Goal: Task Accomplishment & Management: Manage account settings

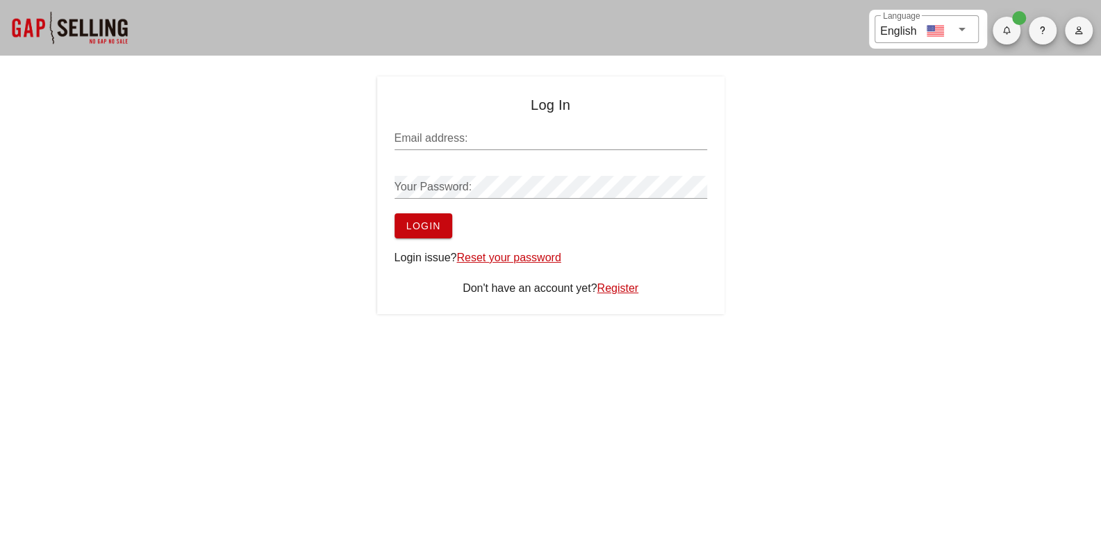
type input "[EMAIL_ADDRESS][DOMAIN_NAME]"
click at [442, 224] on button "Login" at bounding box center [423, 225] width 58 height 25
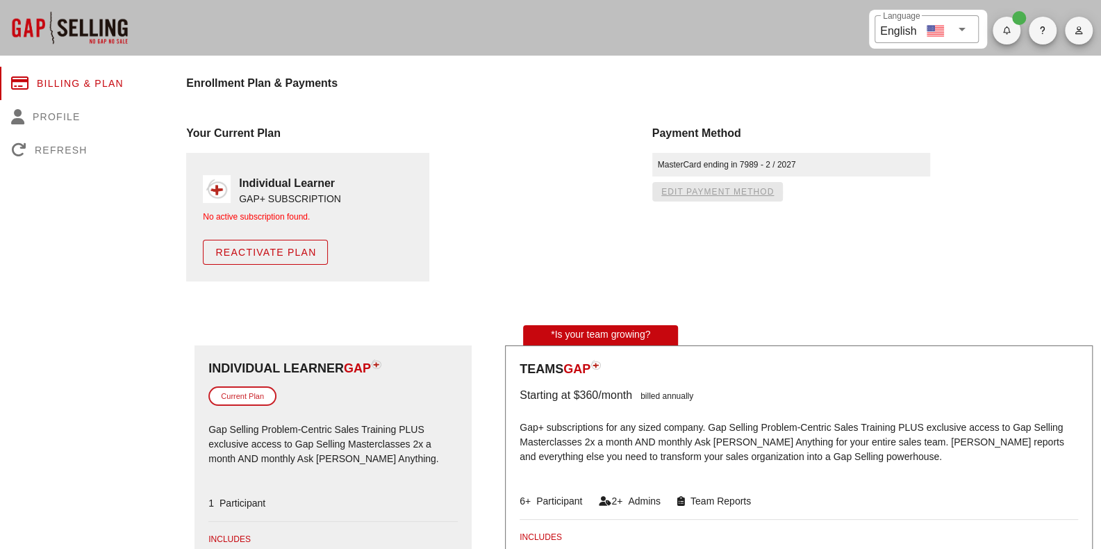
click at [739, 192] on span "edit payment method" at bounding box center [716, 192] width 113 height 10
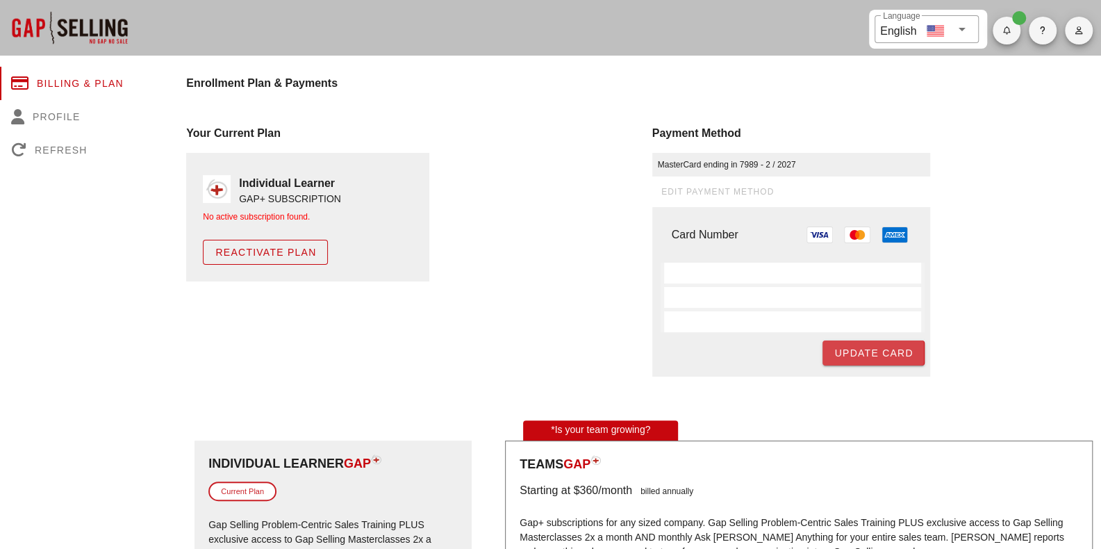
click at [856, 349] on span "Update Card" at bounding box center [872, 352] width 79 height 11
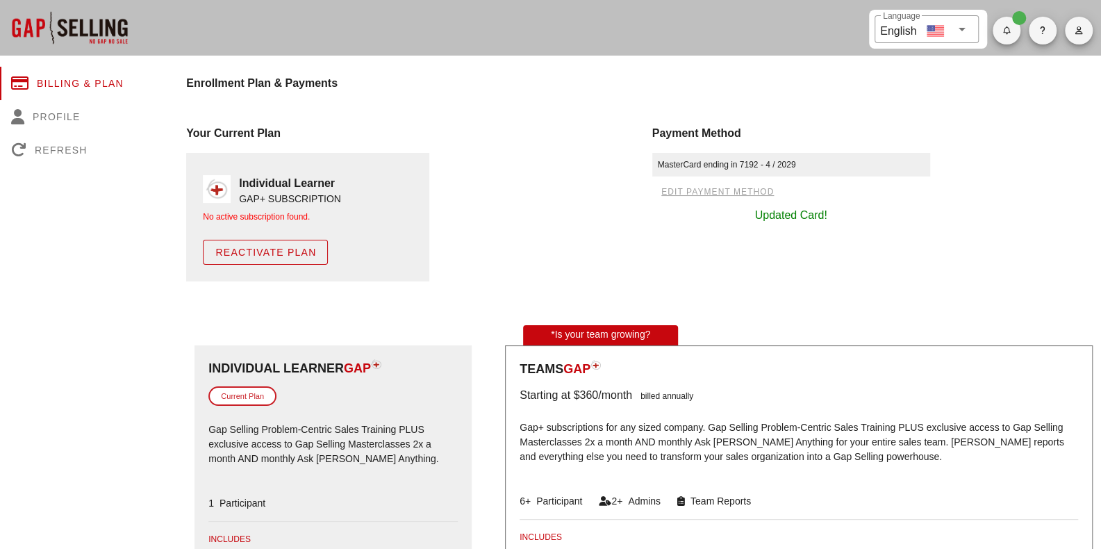
click at [279, 248] on span "Reactivate Plan" at bounding box center [265, 252] width 101 height 11
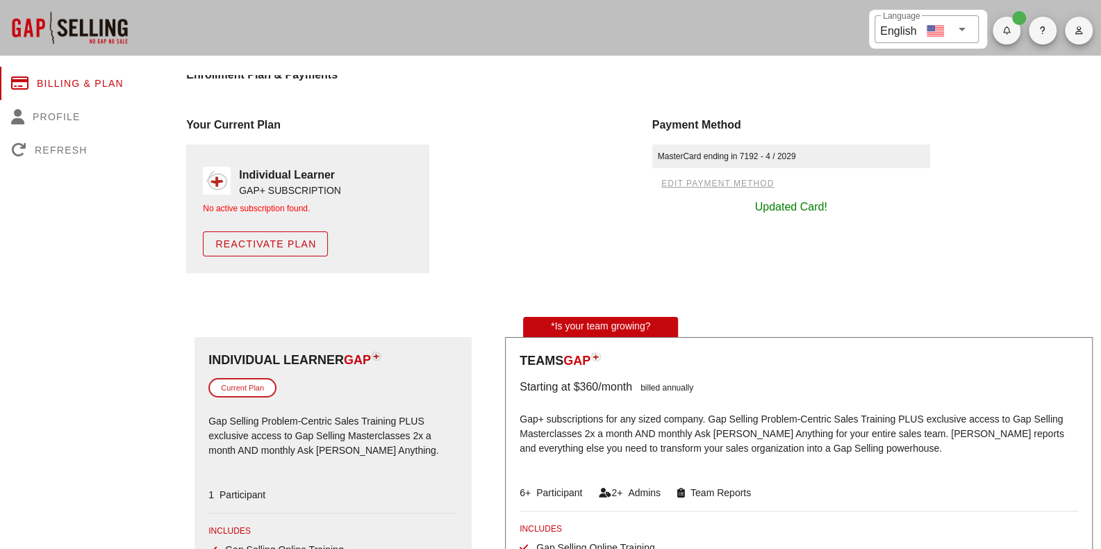
click at [280, 250] on button "Reactivate Plan" at bounding box center [265, 243] width 125 height 25
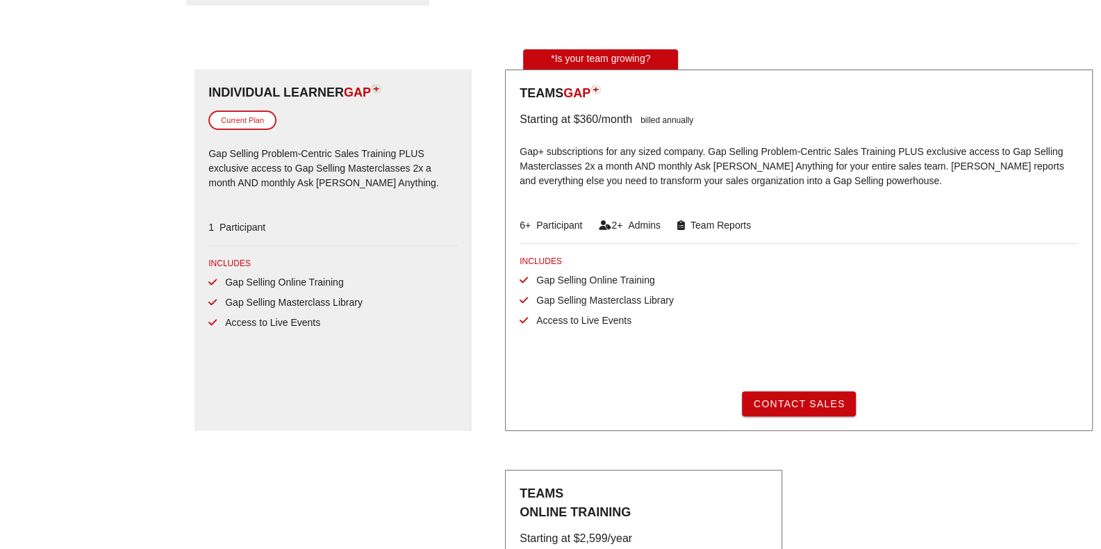
scroll to position [272, 0]
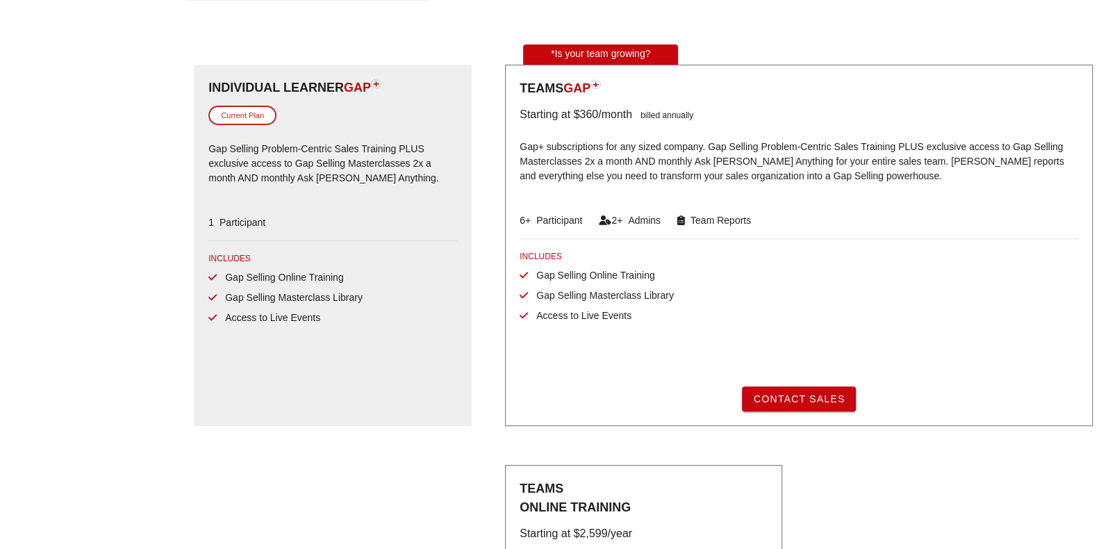
click at [228, 110] on div "Current Plan" at bounding box center [242, 116] width 68 height 20
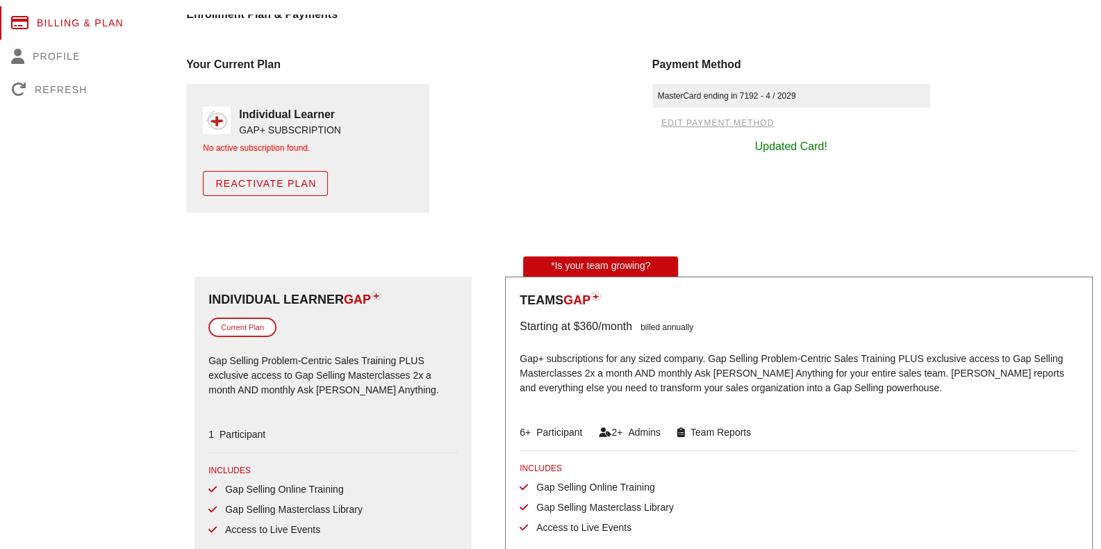
scroll to position [0, 0]
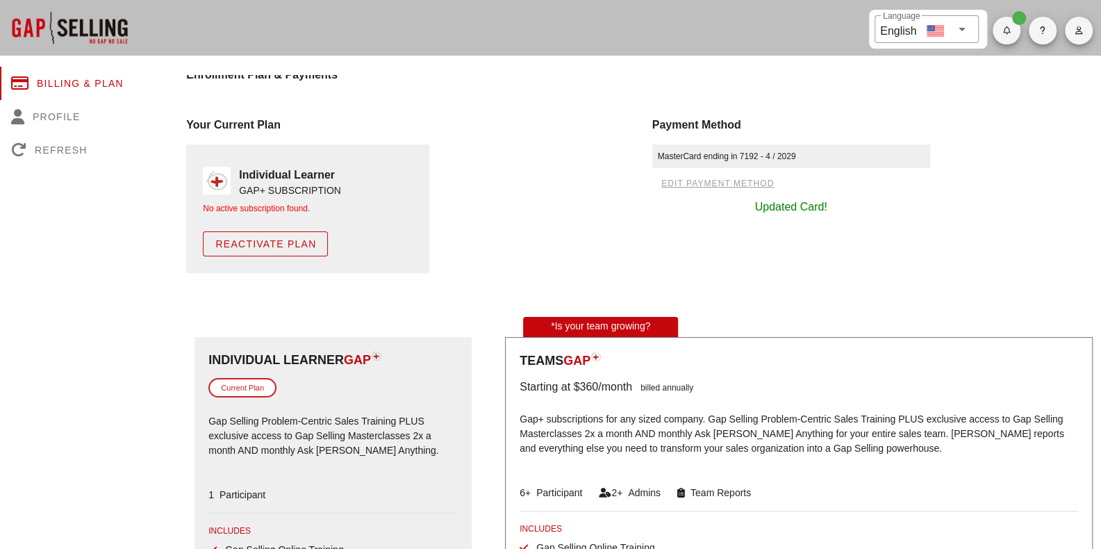
click at [1004, 42] on button "button" at bounding box center [1006, 31] width 28 height 28
click at [111, 37] on div at bounding box center [69, 28] width 139 height 56
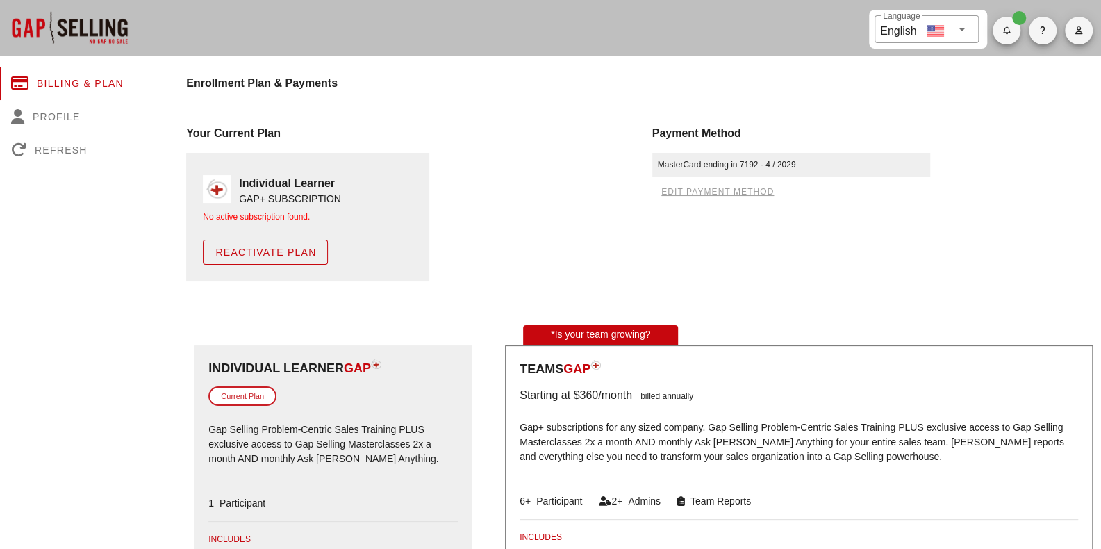
click at [289, 217] on div "No active subscription found." at bounding box center [308, 216] width 210 height 13
click at [288, 198] on div "GAP+ SUBSCRIPTION" at bounding box center [290, 199] width 102 height 15
click at [288, 228] on div "No active subscription found. Reactivate Plan" at bounding box center [308, 237] width 210 height 54
click at [289, 243] on button "Reactivate Plan" at bounding box center [265, 252] width 125 height 25
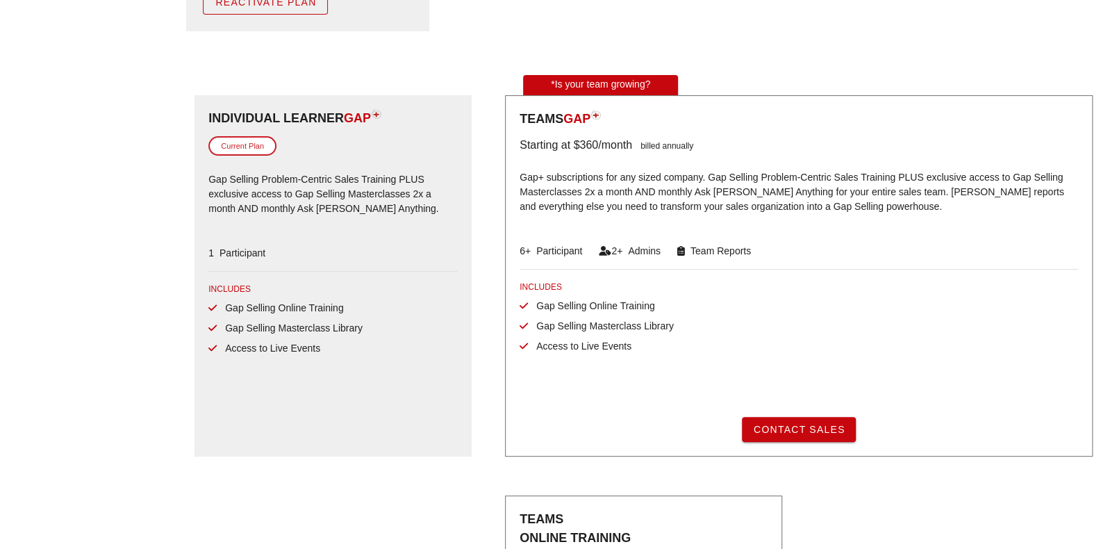
scroll to position [272, 0]
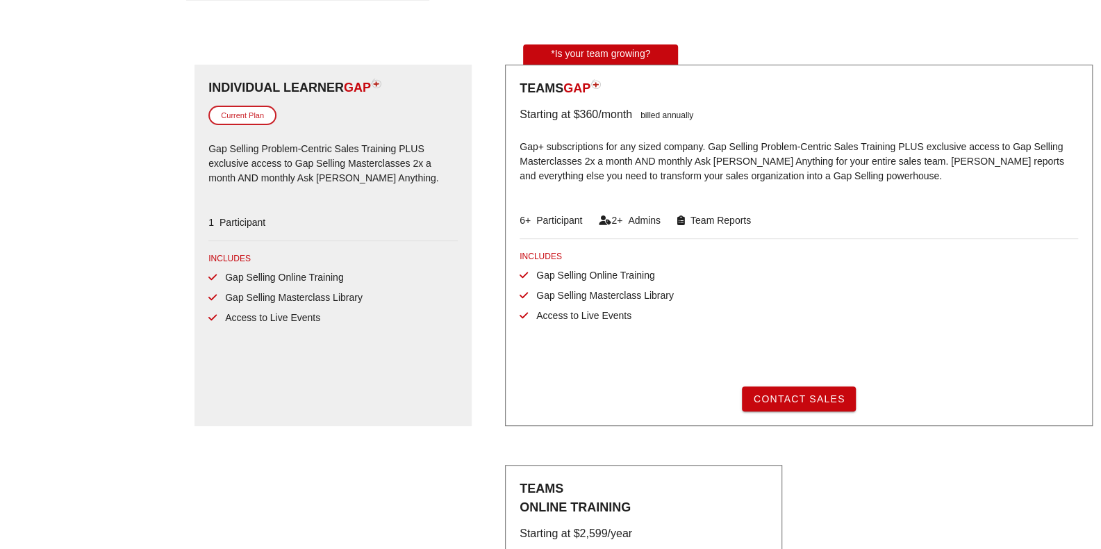
click at [249, 122] on div "Current Plan" at bounding box center [242, 116] width 68 height 20
click at [249, 121] on div "Current Plan" at bounding box center [242, 116] width 68 height 20
click at [260, 201] on div "Individual Learner GAP Current Plan Gap Selling Problem-Centric Sales Training …" at bounding box center [332, 245] width 277 height 361
click at [251, 227] on span "Participant" at bounding box center [239, 222] width 51 height 11
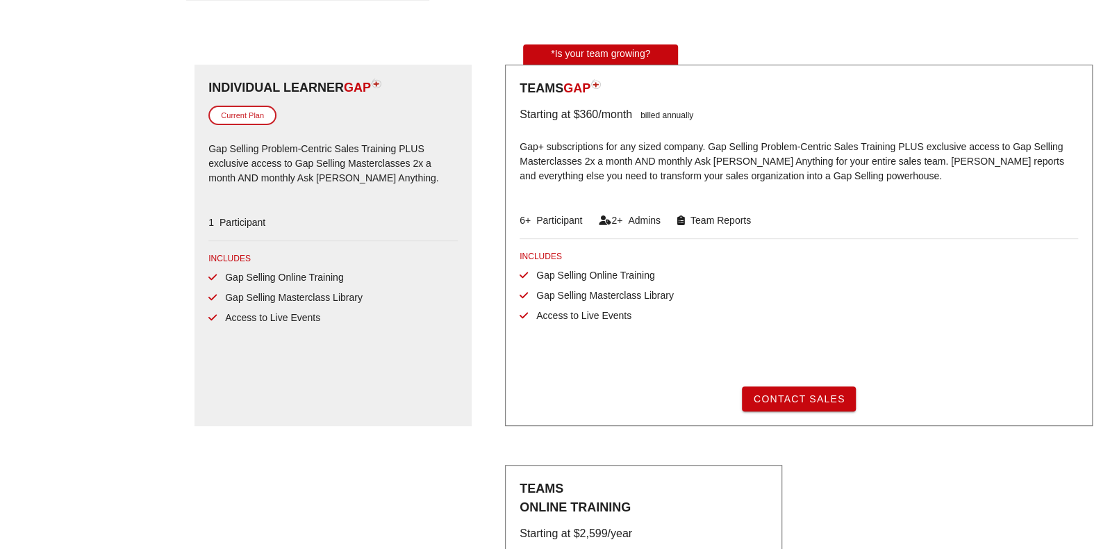
click at [241, 259] on div "INCLUDES" at bounding box center [332, 258] width 249 height 13
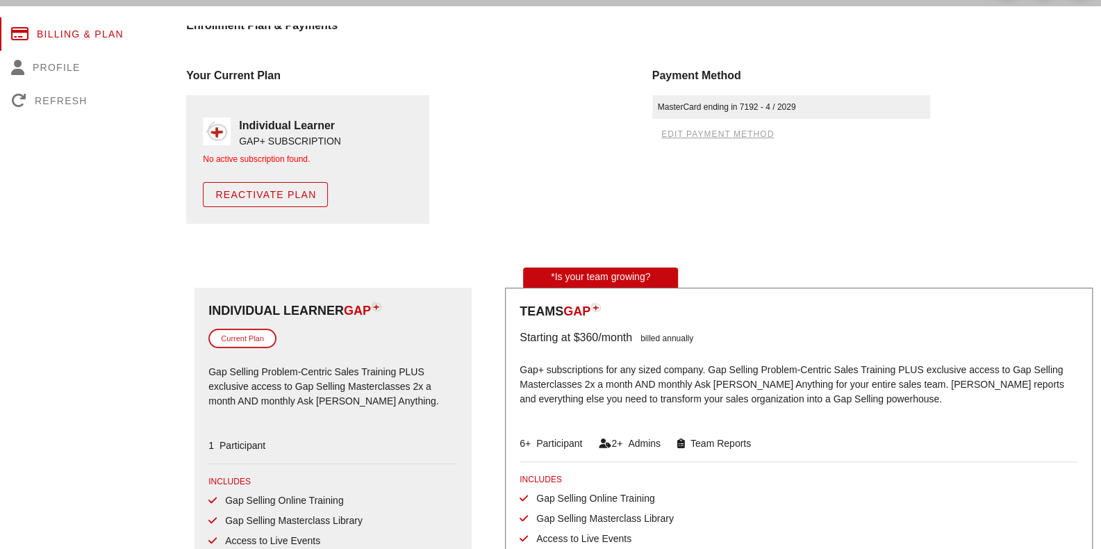
scroll to position [0, 0]
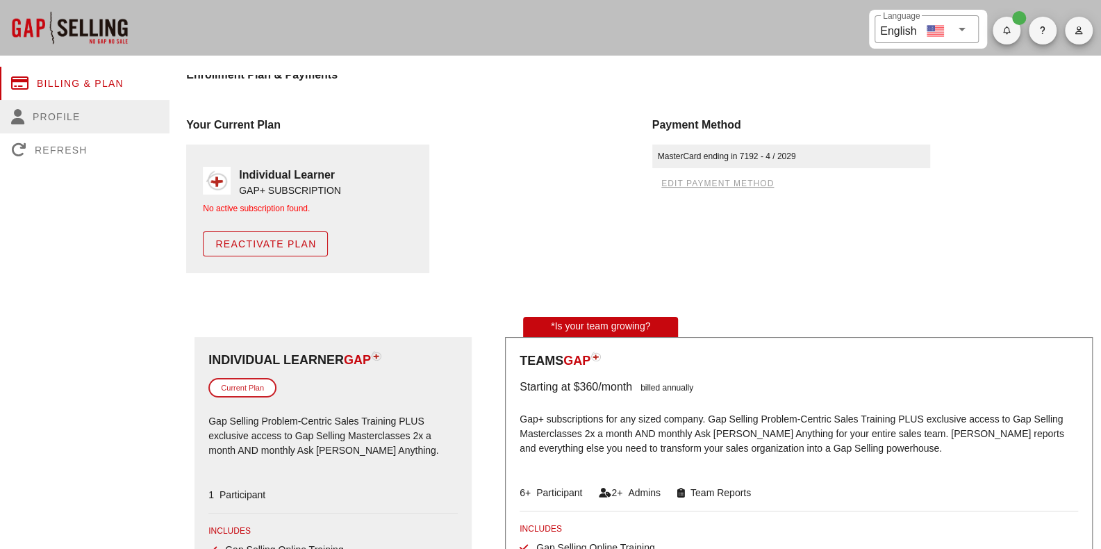
click at [68, 119] on div "Profile" at bounding box center [84, 116] width 169 height 33
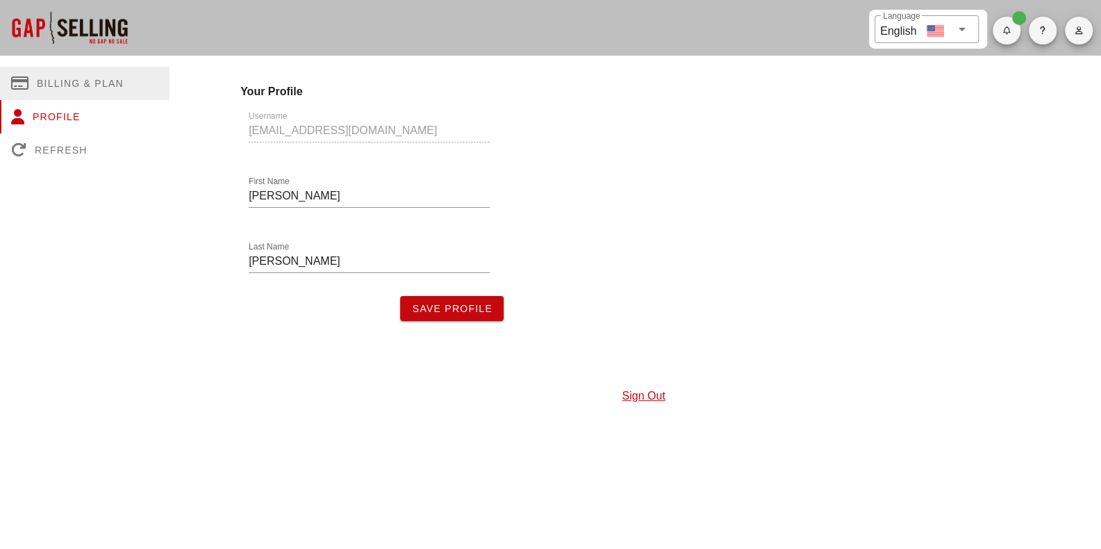
click at [115, 81] on div "Billing & Plan" at bounding box center [84, 83] width 169 height 33
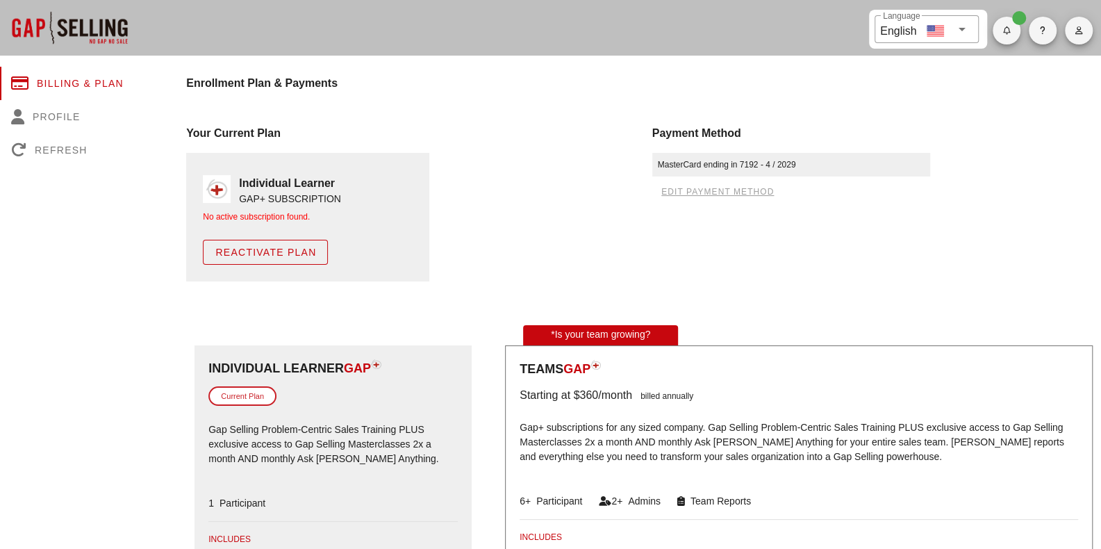
click at [246, 84] on h4 "Enrollment Plan & Payments" at bounding box center [643, 83] width 915 height 17
click at [71, 151] on div "Refresh" at bounding box center [84, 149] width 169 height 33
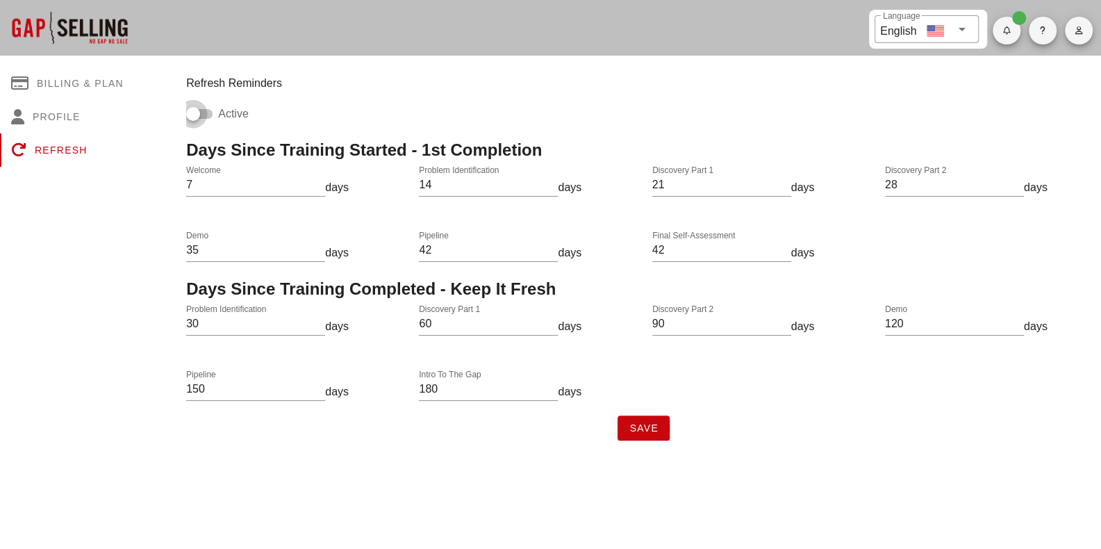
click at [208, 117] on input "Active" at bounding box center [199, 114] width 26 height 17
checkbox input "false"
click at [199, 113] on div at bounding box center [207, 114] width 24 height 24
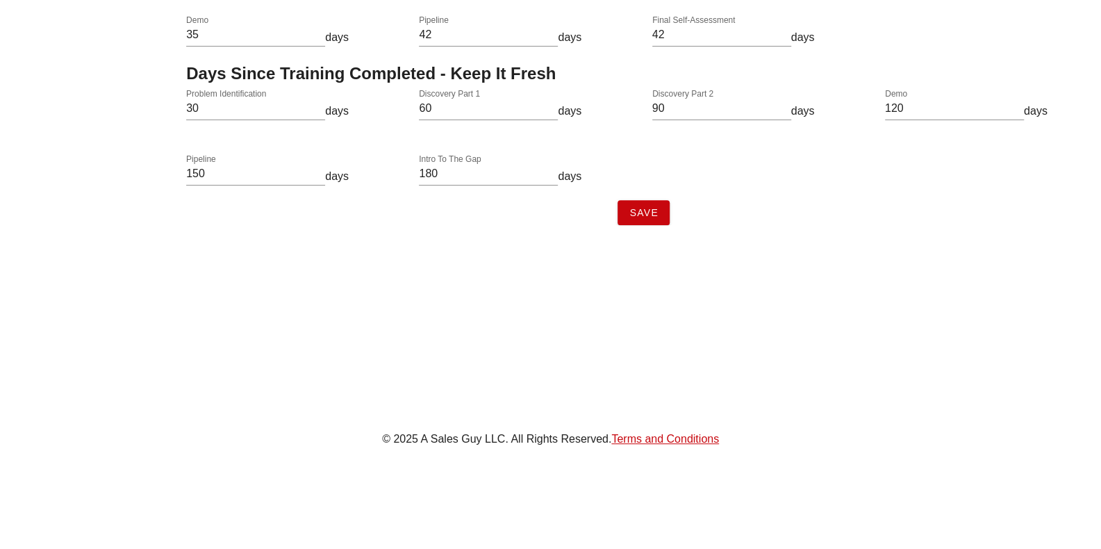
scroll to position [7, 0]
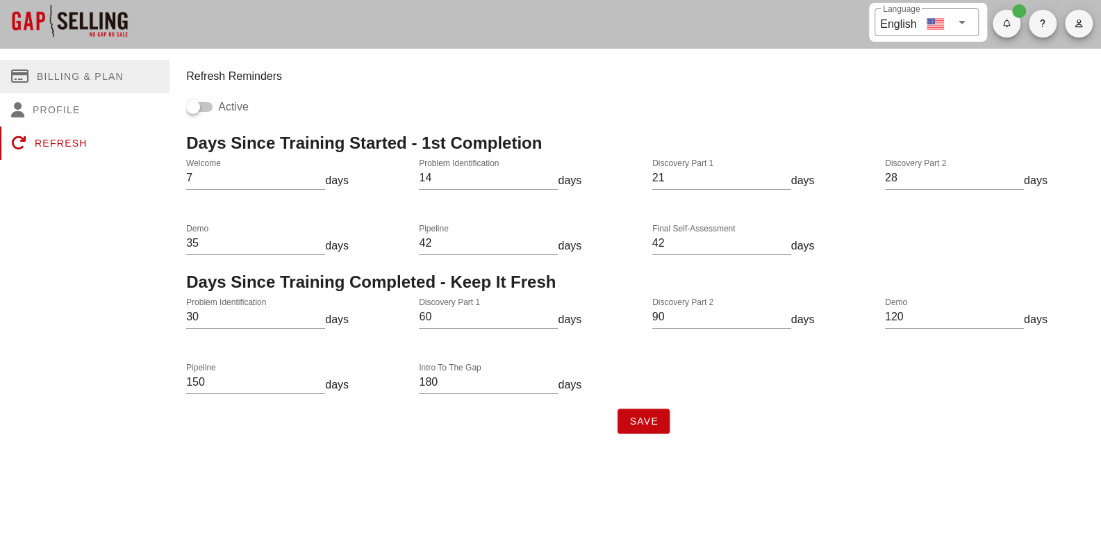
click at [108, 76] on div "Billing & Plan" at bounding box center [84, 76] width 169 height 33
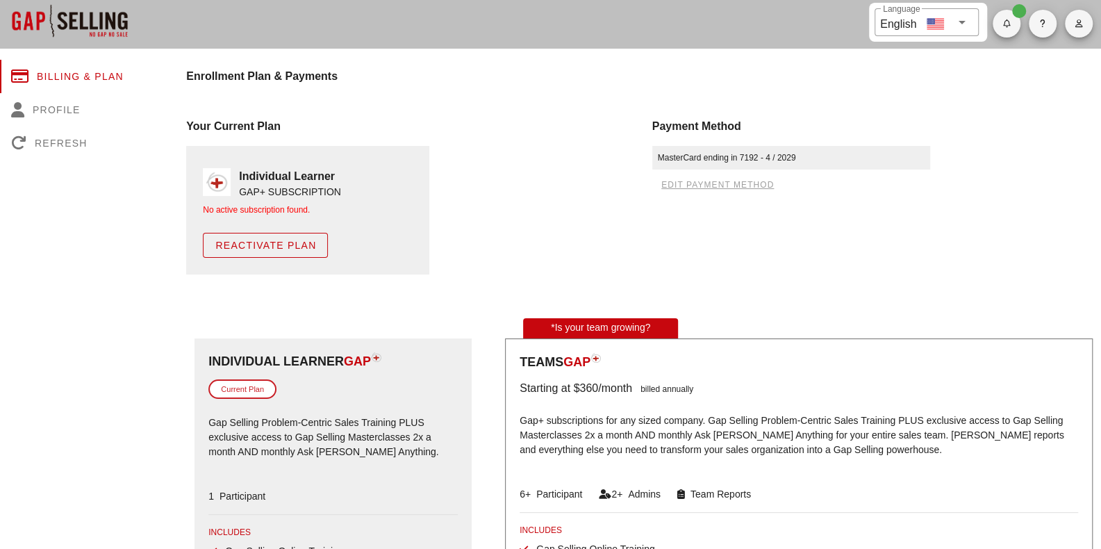
click at [738, 183] on span "edit payment method" at bounding box center [716, 185] width 113 height 10
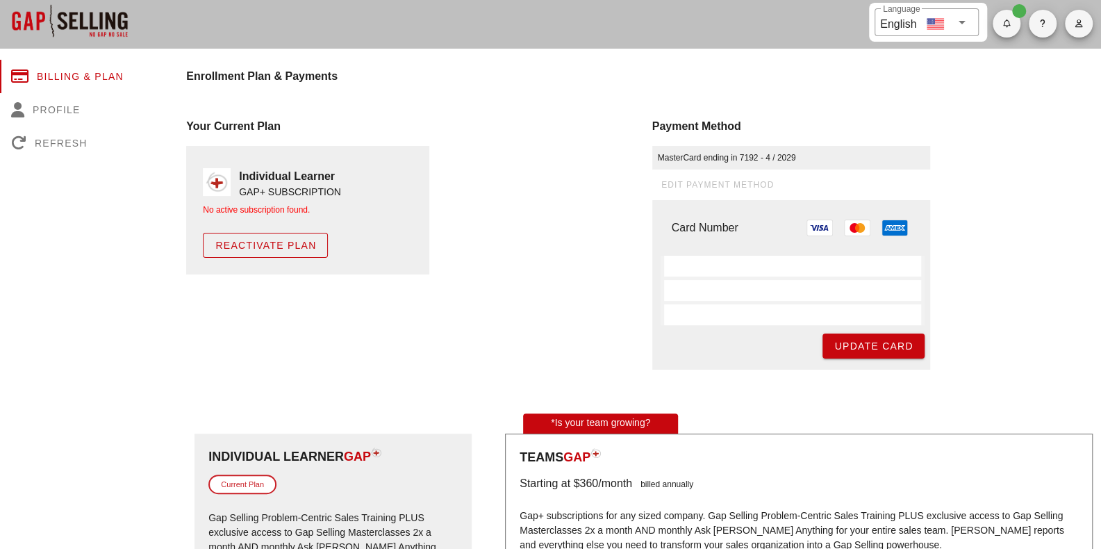
click at [747, 184] on div "edit payment method" at bounding box center [791, 184] width 278 height 19
click at [315, 243] on span "Reactivate Plan" at bounding box center [265, 245] width 101 height 11
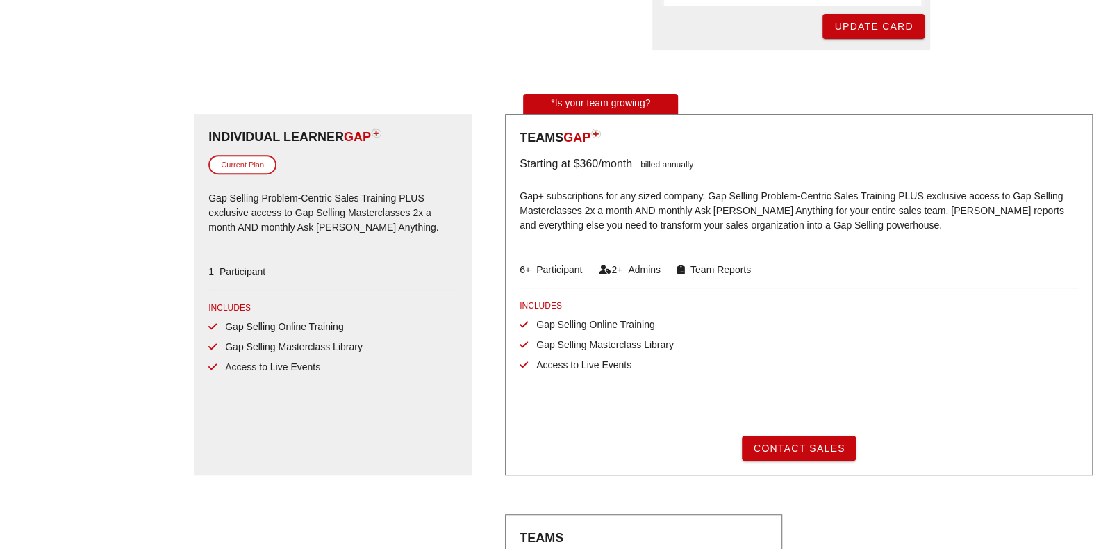
scroll to position [368, 0]
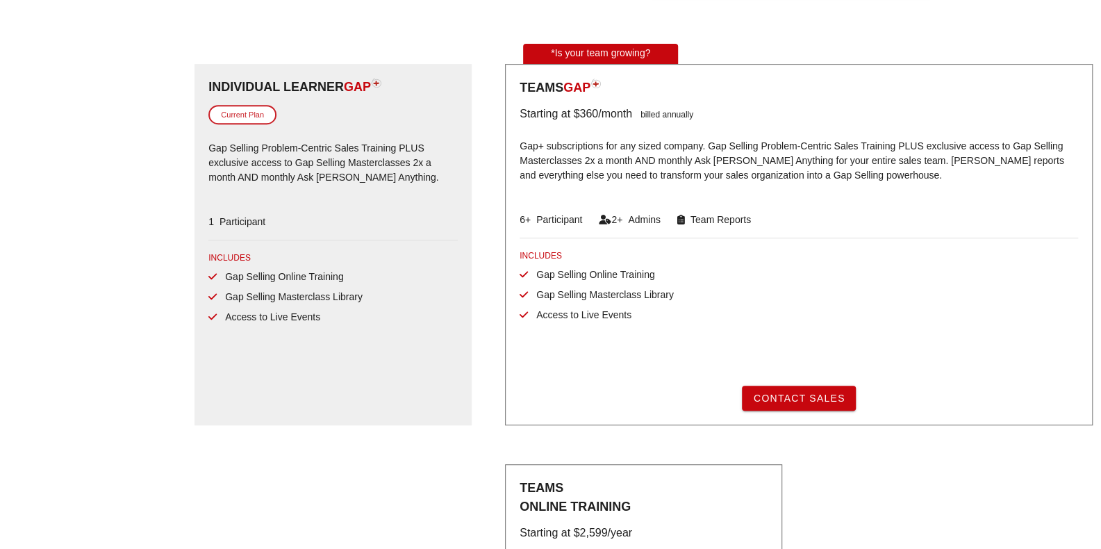
click at [267, 113] on div "Current Plan" at bounding box center [242, 115] width 68 height 20
click at [263, 115] on div "Current Plan" at bounding box center [242, 115] width 68 height 20
click at [263, 222] on span "Participant" at bounding box center [239, 221] width 51 height 11
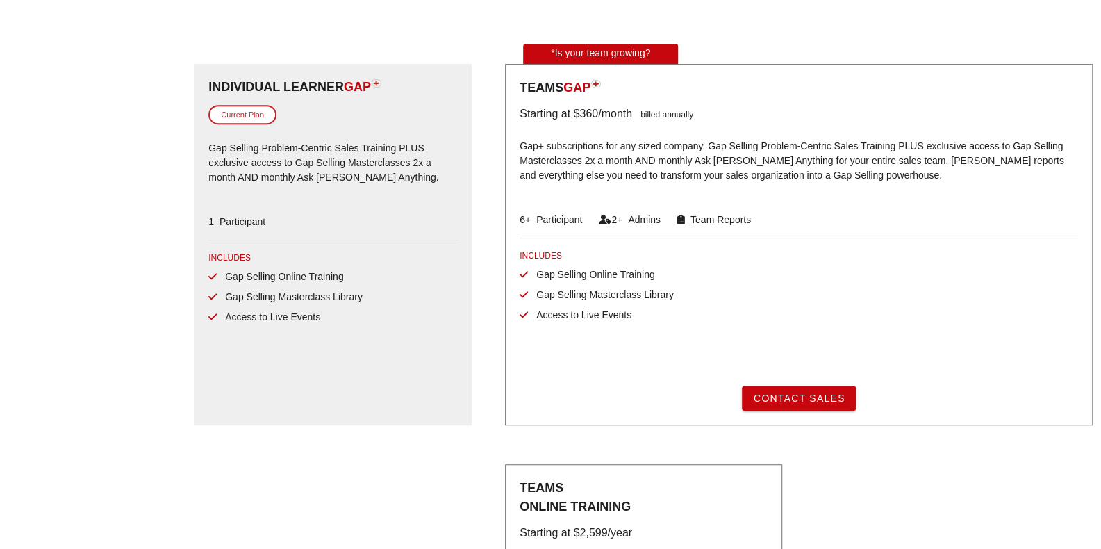
drag, startPoint x: 253, startPoint y: 256, endPoint x: 239, endPoint y: 255, distance: 14.0
click at [251, 256] on div "INCLUDES" at bounding box center [332, 257] width 249 height 13
click at [239, 255] on div "INCLUDES" at bounding box center [332, 257] width 249 height 13
click at [381, 82] on img at bounding box center [376, 83] width 10 height 10
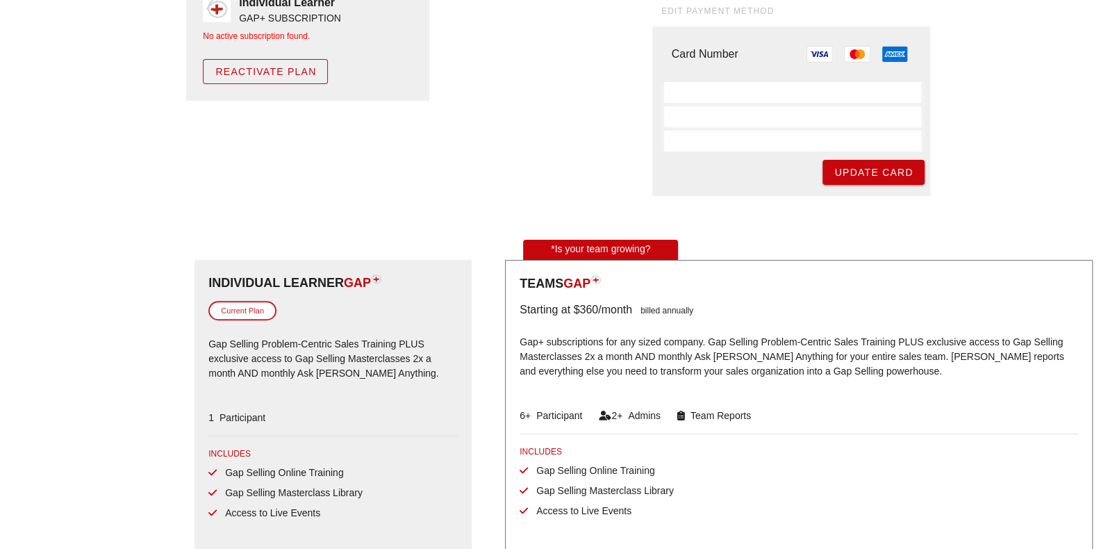
scroll to position [0, 0]
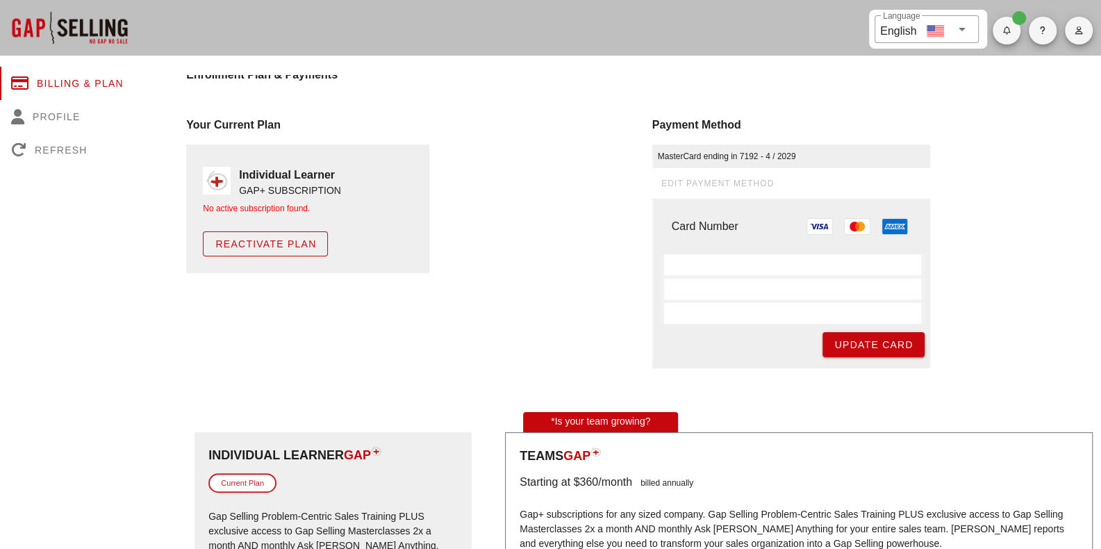
click at [1081, 31] on icon "button" at bounding box center [1078, 30] width 9 height 8
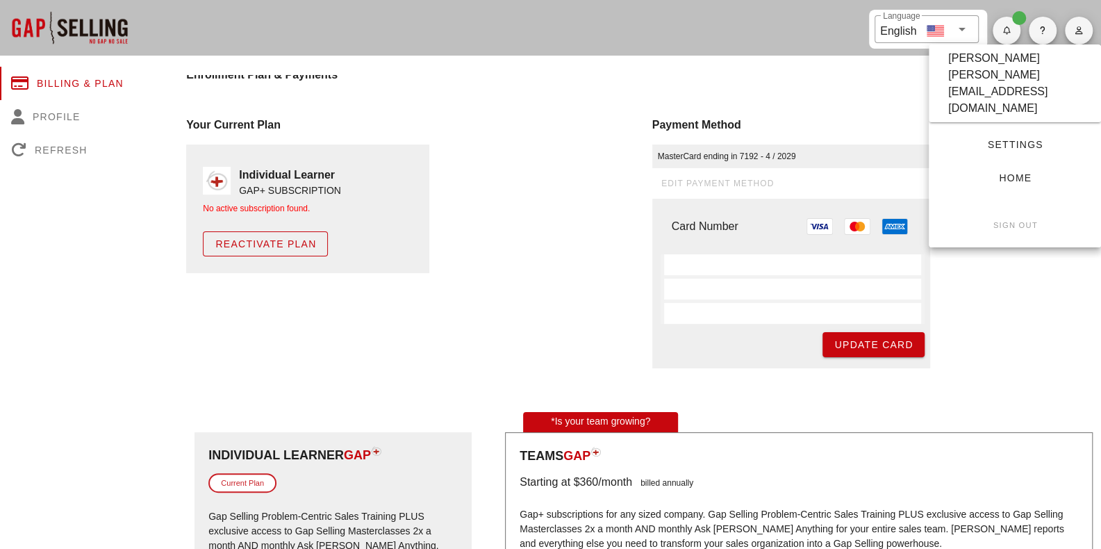
click at [1006, 221] on small "Sign Out" at bounding box center [1014, 225] width 45 height 8
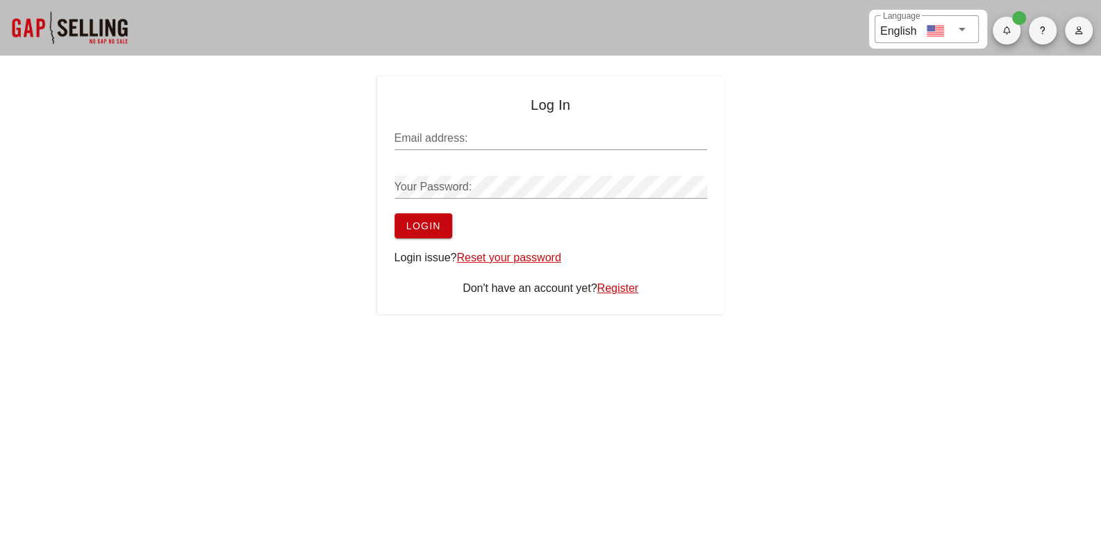
type input "[EMAIL_ADDRESS][DOMAIN_NAME]"
click at [433, 227] on span "Login" at bounding box center [423, 225] width 35 height 11
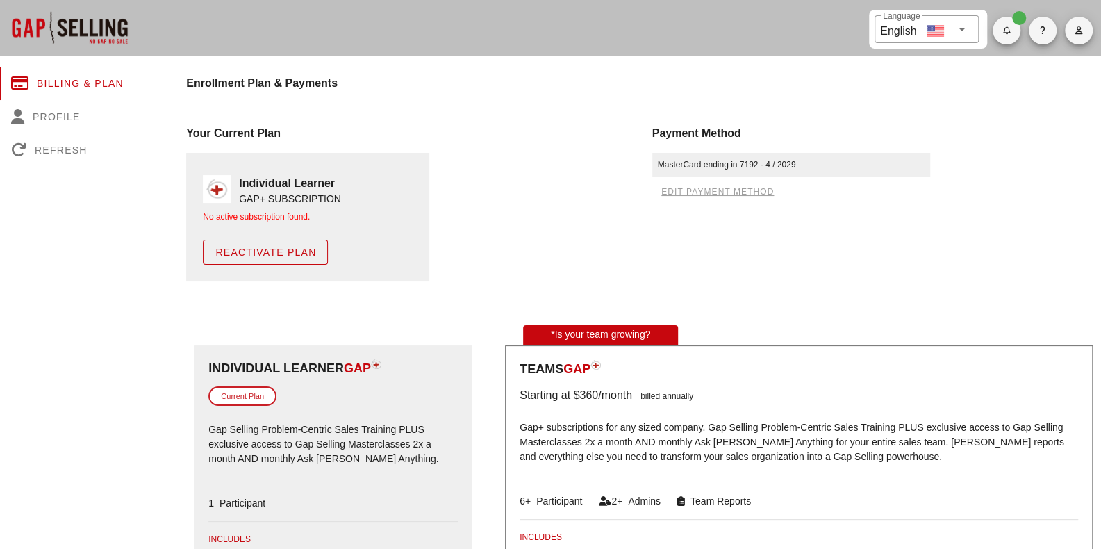
click at [281, 251] on span "Reactivate Plan" at bounding box center [265, 252] width 101 height 11
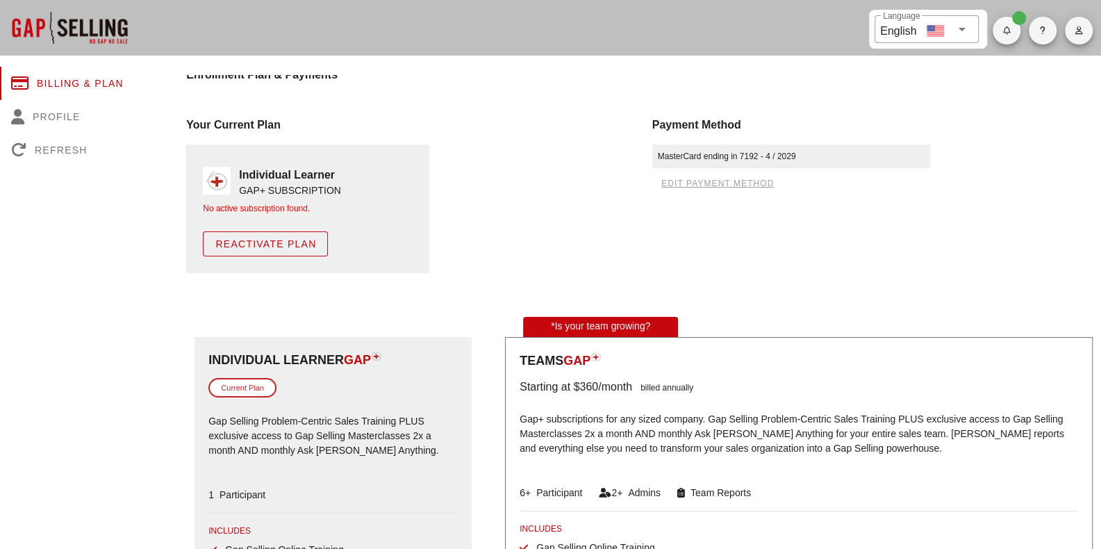
click at [1086, 38] on button "button" at bounding box center [1079, 31] width 28 height 28
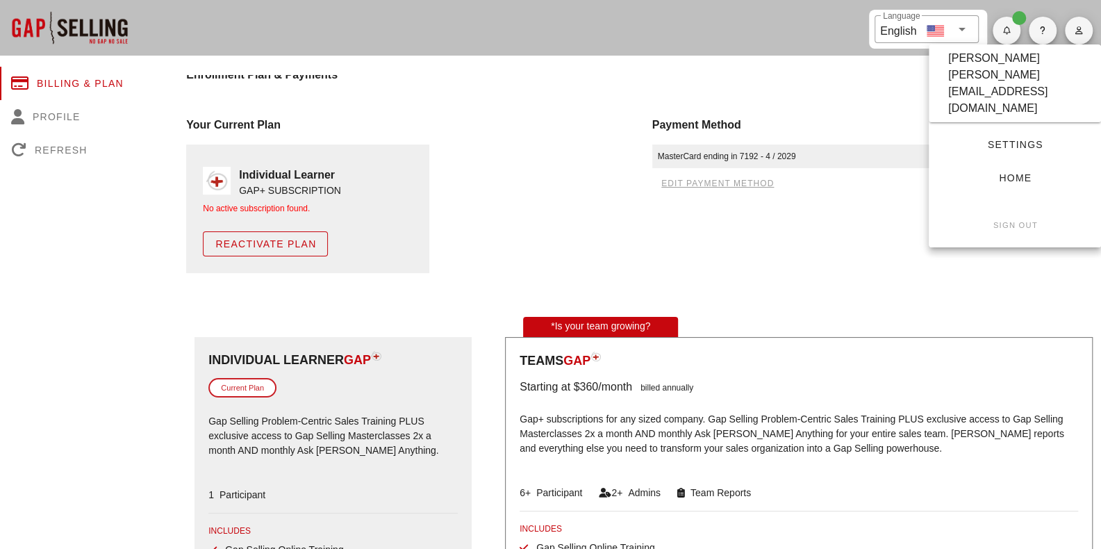
click at [1086, 38] on button "button" at bounding box center [1079, 31] width 28 height 28
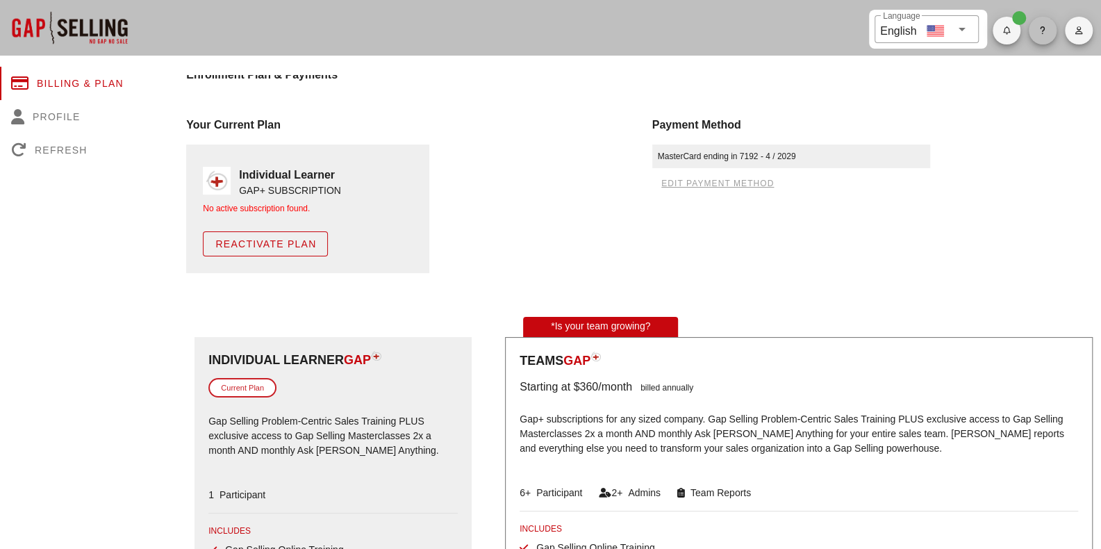
click at [1035, 33] on span "button" at bounding box center [1043, 30] width 28 height 8
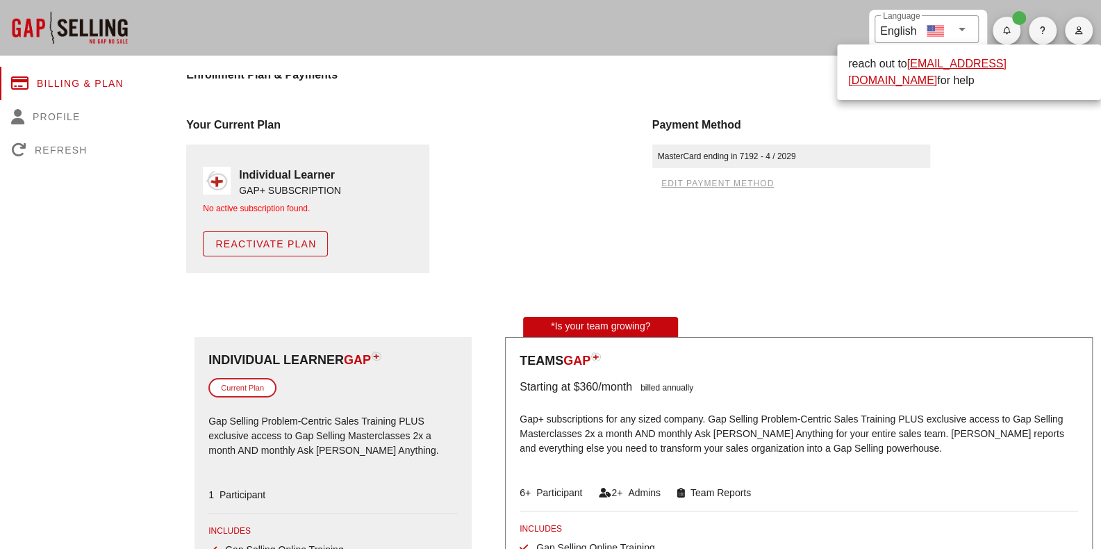
click at [993, 63] on link "support@salesgrowth.com" at bounding box center [927, 72] width 158 height 28
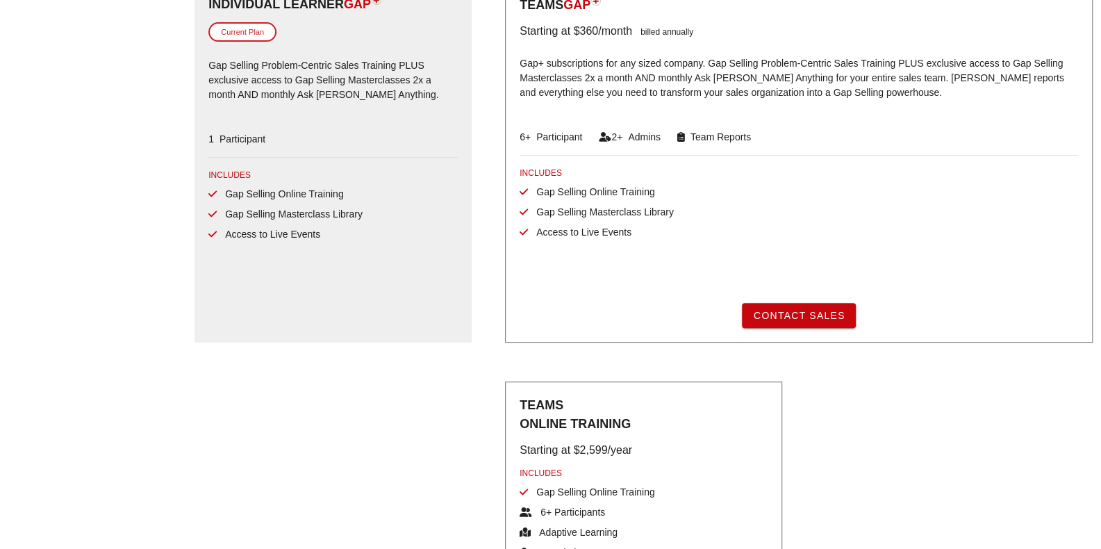
scroll to position [8, 0]
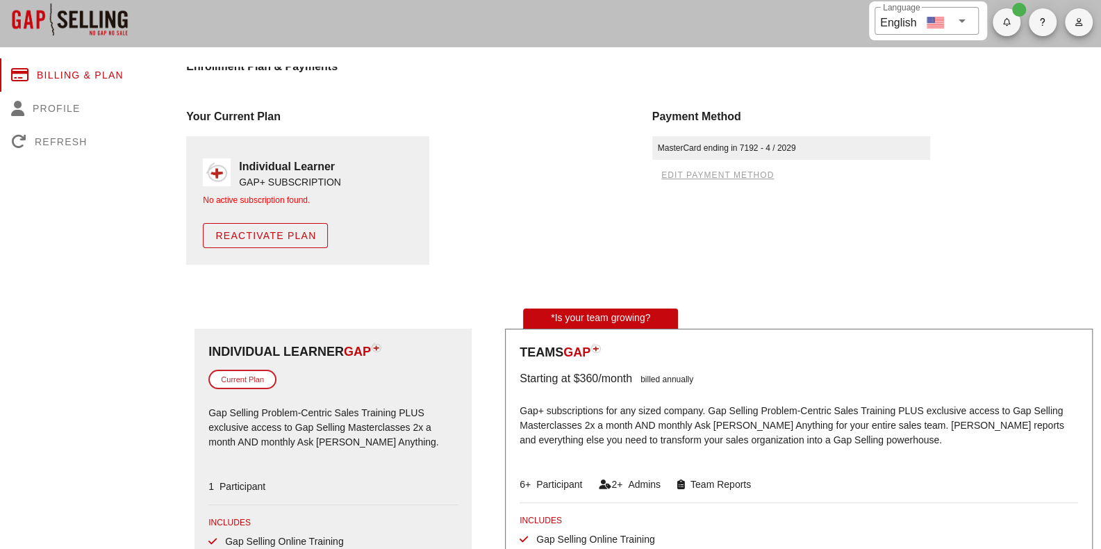
click at [1041, 37] on div "​ Language English" at bounding box center [981, 19] width 224 height 39
click at [1042, 33] on button "button" at bounding box center [1043, 22] width 28 height 28
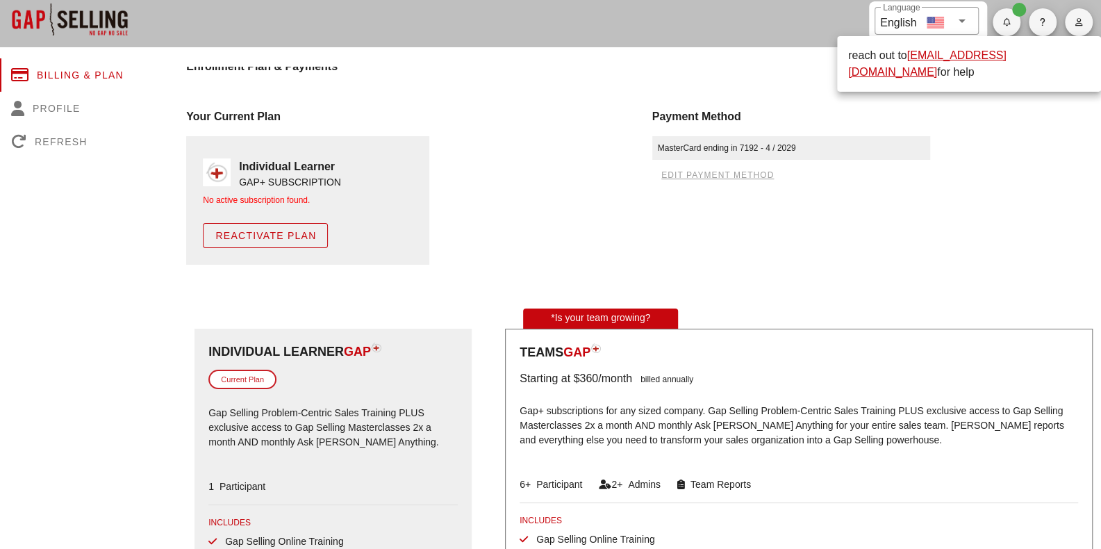
click at [1003, 115] on div "Payment Method" at bounding box center [876, 116] width 449 height 17
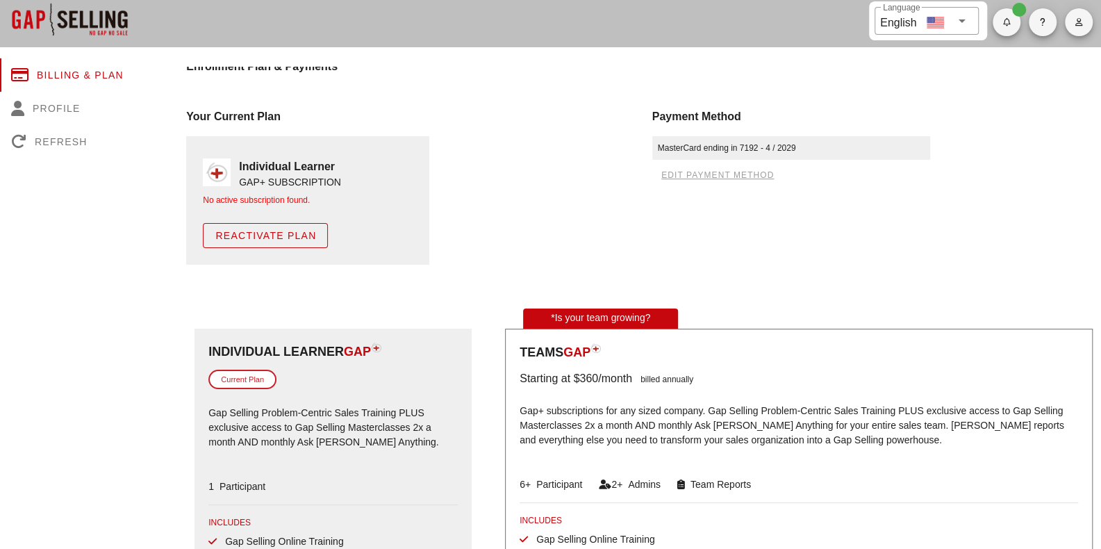
scroll to position [0, 0]
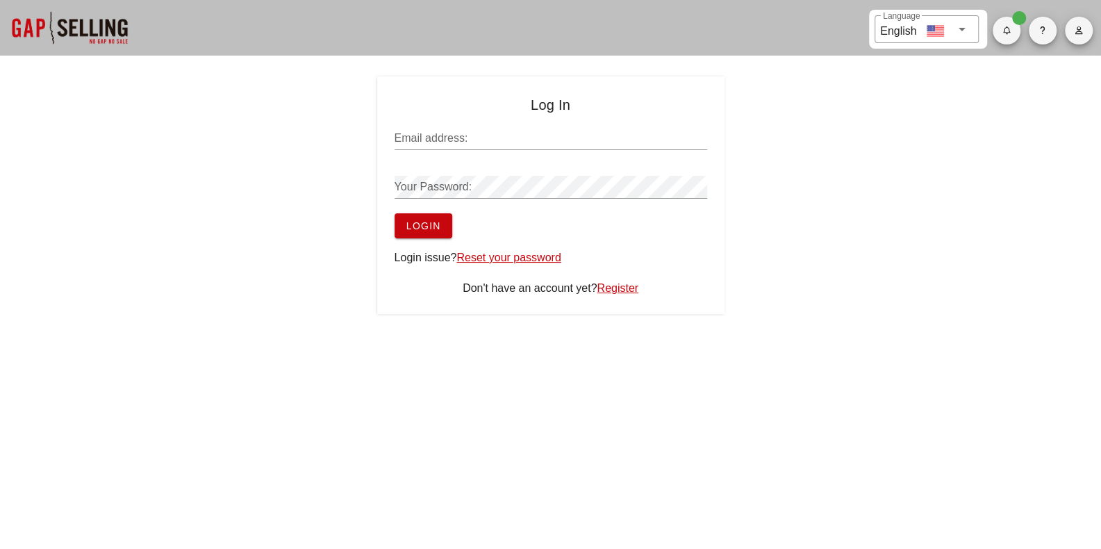
type input "[EMAIL_ADDRESS][DOMAIN_NAME]"
click at [426, 232] on button "Login" at bounding box center [423, 225] width 58 height 25
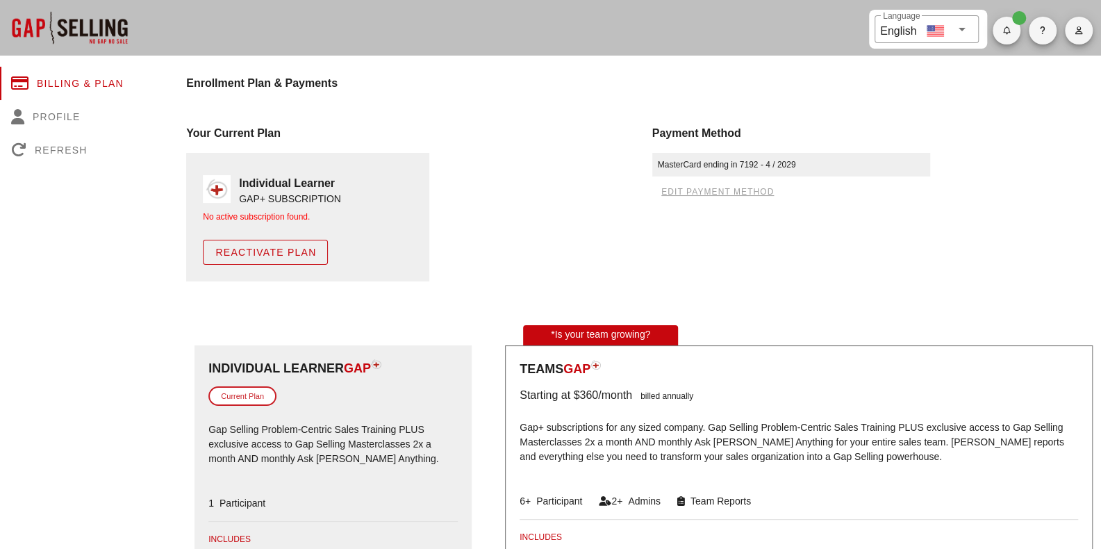
click at [219, 194] on img at bounding box center [217, 189] width 28 height 28
click at [269, 190] on div "Individual Learner" at bounding box center [290, 180] width 102 height 22
click at [273, 255] on span "Reactivate Plan" at bounding box center [265, 252] width 101 height 11
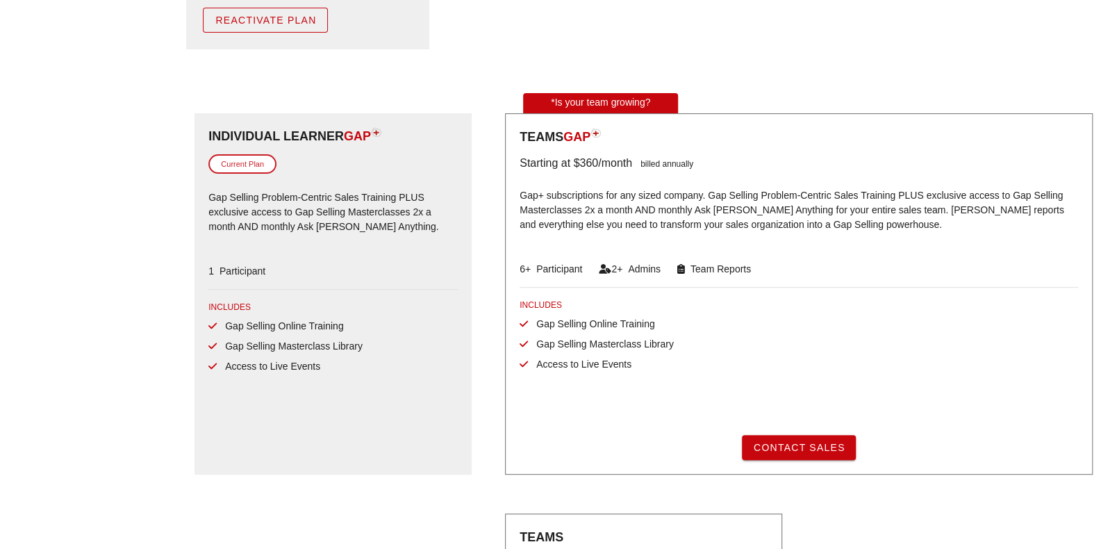
scroll to position [272, 0]
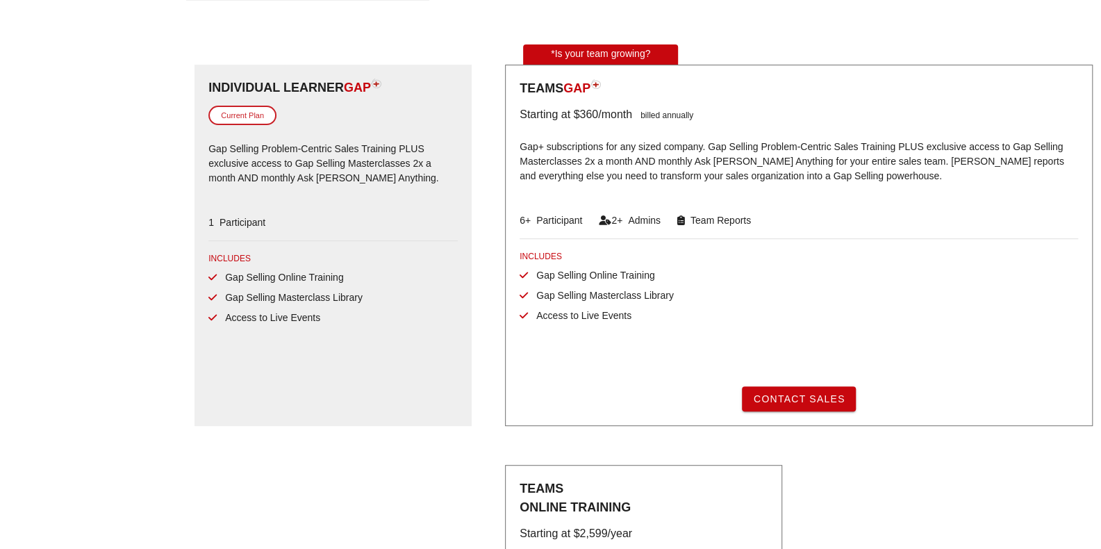
click at [257, 119] on div "Current Plan" at bounding box center [242, 116] width 68 height 20
click at [256, 232] on div "1 Participant" at bounding box center [332, 224] width 249 height 34
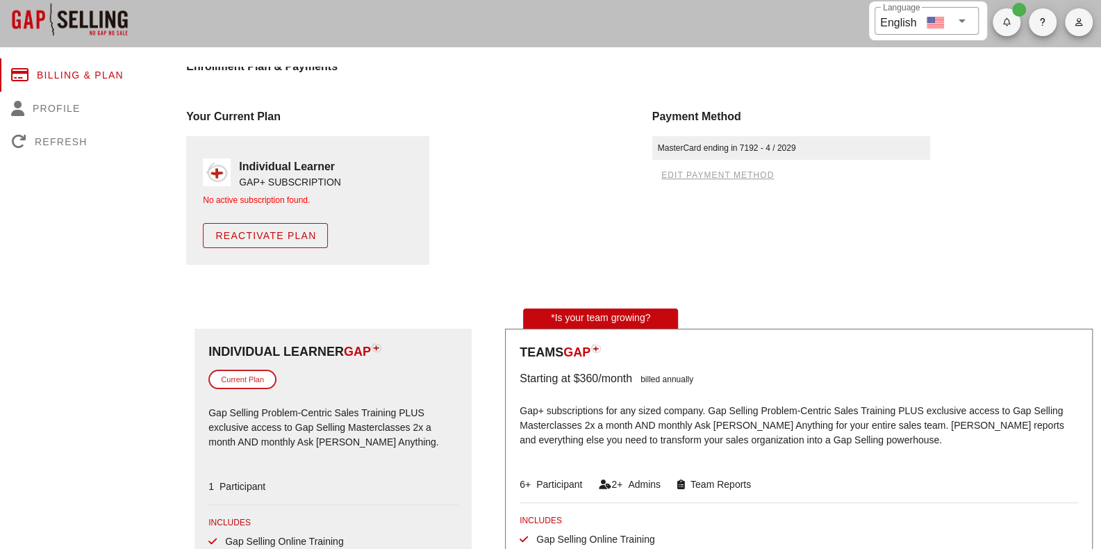
scroll to position [0, 0]
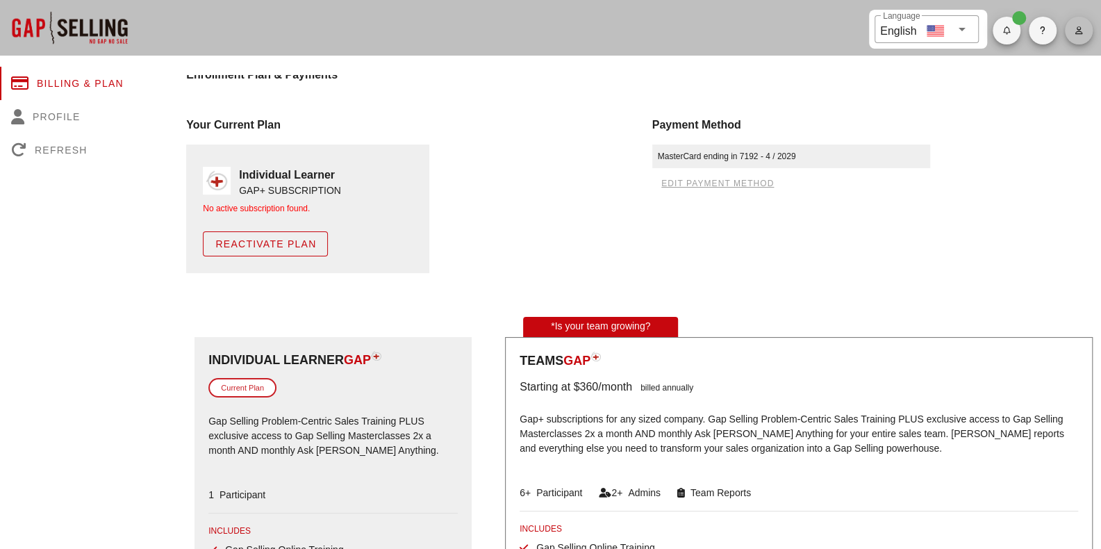
click at [1077, 41] on button "button" at bounding box center [1079, 31] width 28 height 28
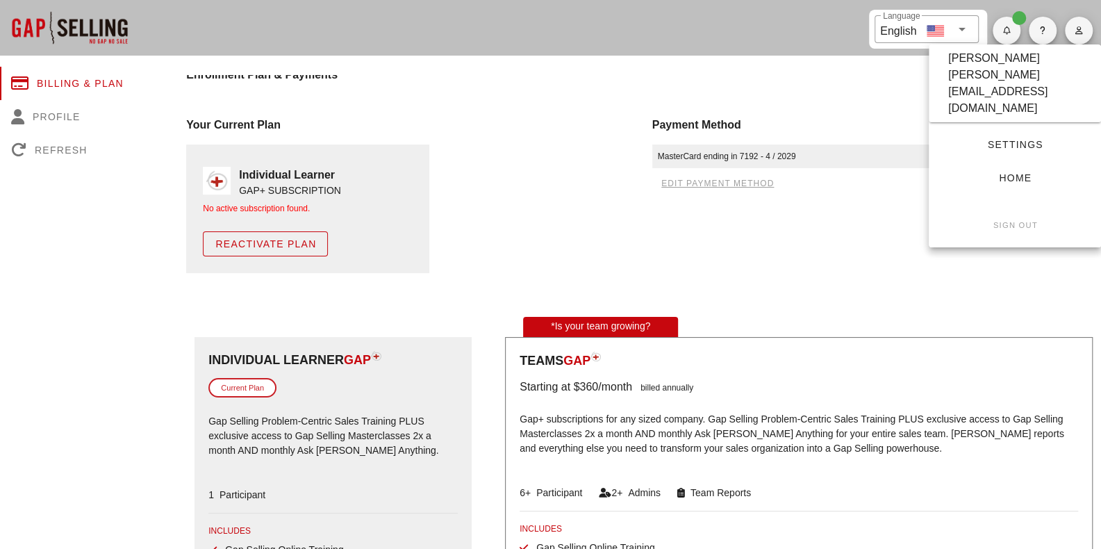
click at [1007, 221] on small "Sign Out" at bounding box center [1014, 225] width 45 height 8
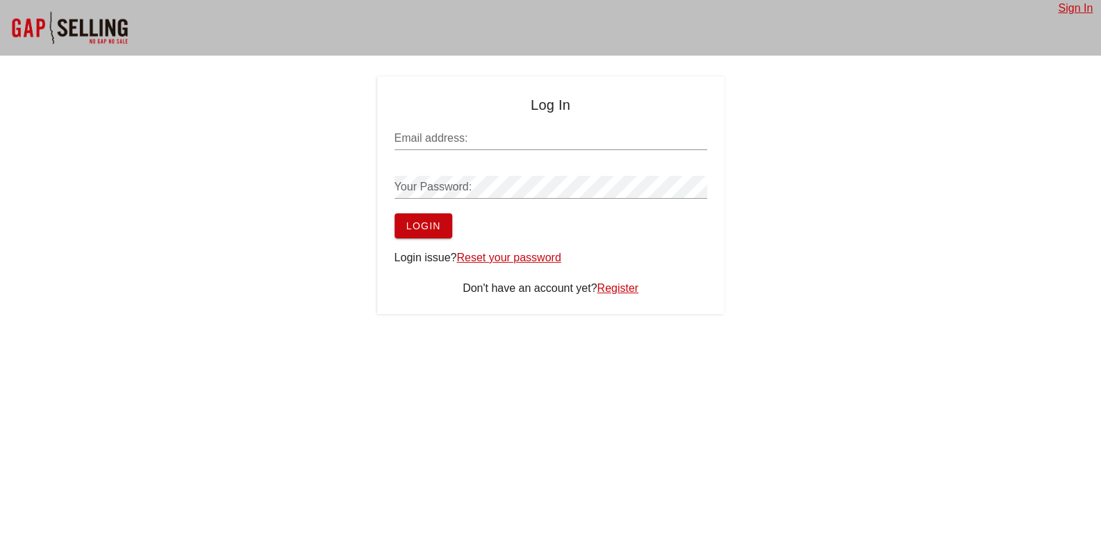
type input "[EMAIL_ADDRESS][DOMAIN_NAME]"
click at [430, 232] on button "Login" at bounding box center [423, 225] width 58 height 25
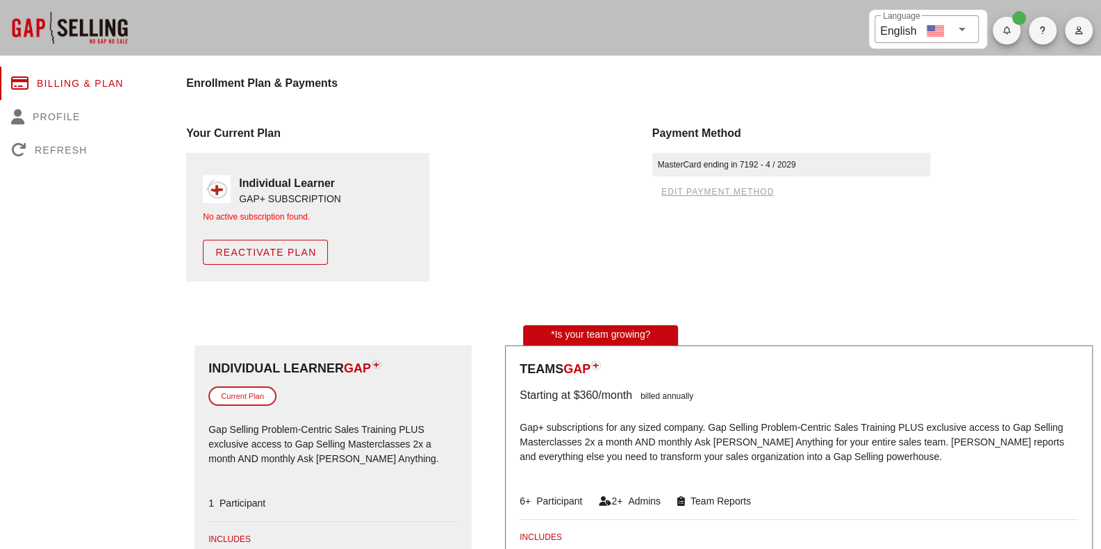
click at [296, 197] on div "GAP+ SUBSCRIPTION" at bounding box center [290, 199] width 102 height 15
click at [415, 208] on div "Individual Learner GAP+ SUBSCRIPTION No active subscription found. Reactivate P…" at bounding box center [307, 217] width 243 height 128
click at [300, 251] on span "Reactivate Plan" at bounding box center [265, 252] width 101 height 11
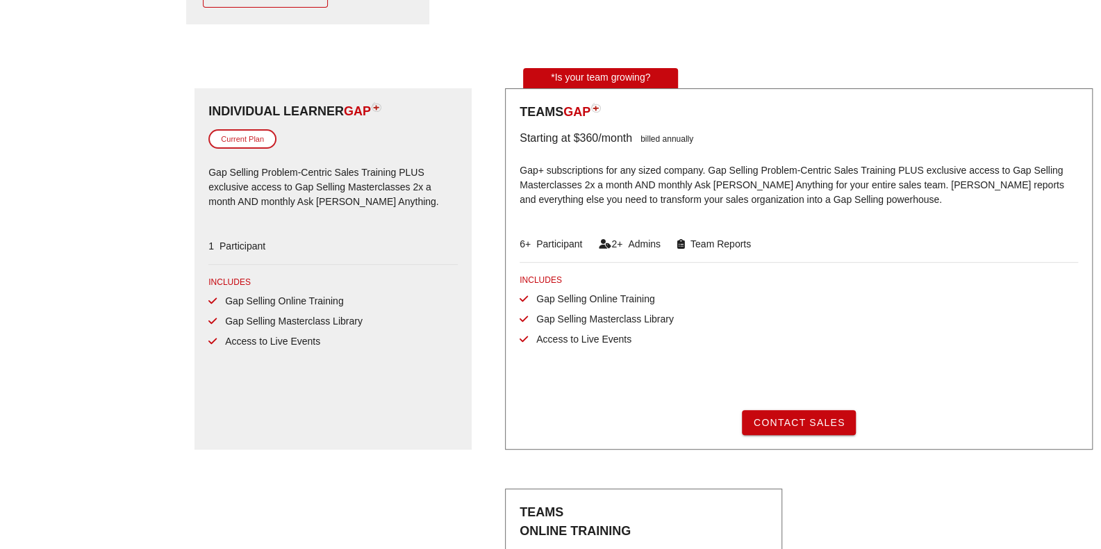
scroll to position [272, 0]
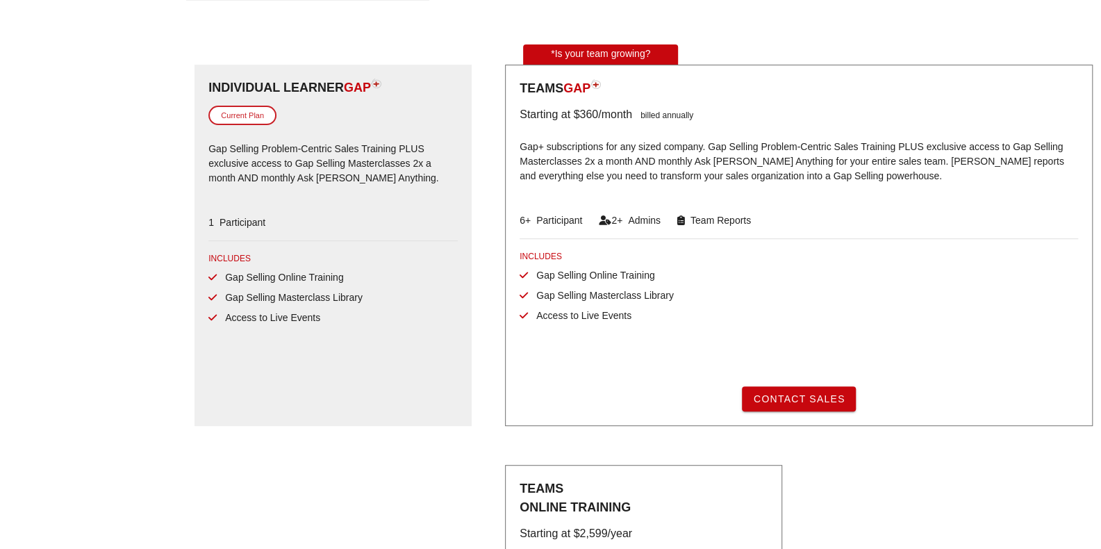
click at [242, 112] on div "Current Plan" at bounding box center [242, 116] width 68 height 20
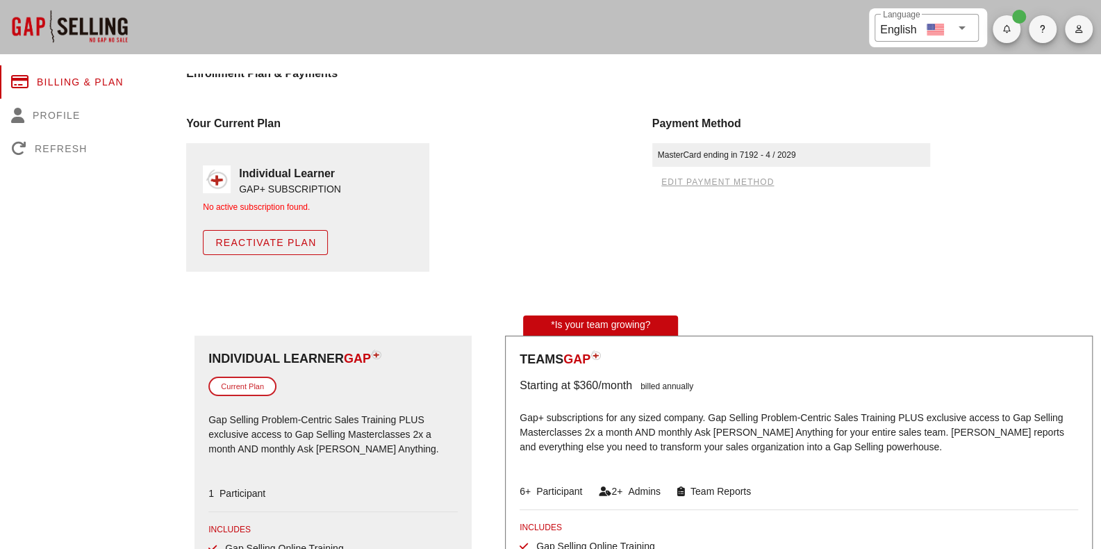
scroll to position [0, 0]
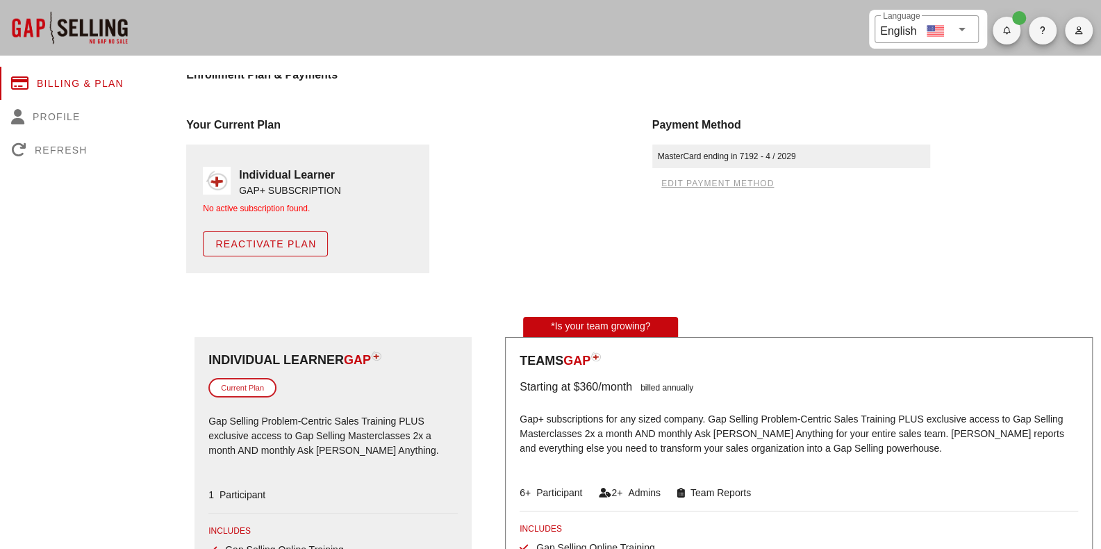
click at [804, 159] on div "MasterCard ending in 7192 - 4 / 2029" at bounding box center [791, 156] width 278 height 24
click at [1002, 43] on button "button" at bounding box center [1006, 31] width 28 height 28
click at [1021, 87] on div "All caught up!" at bounding box center [1037, 74] width 67 height 31
click at [1074, 38] on button "button" at bounding box center [1079, 31] width 28 height 28
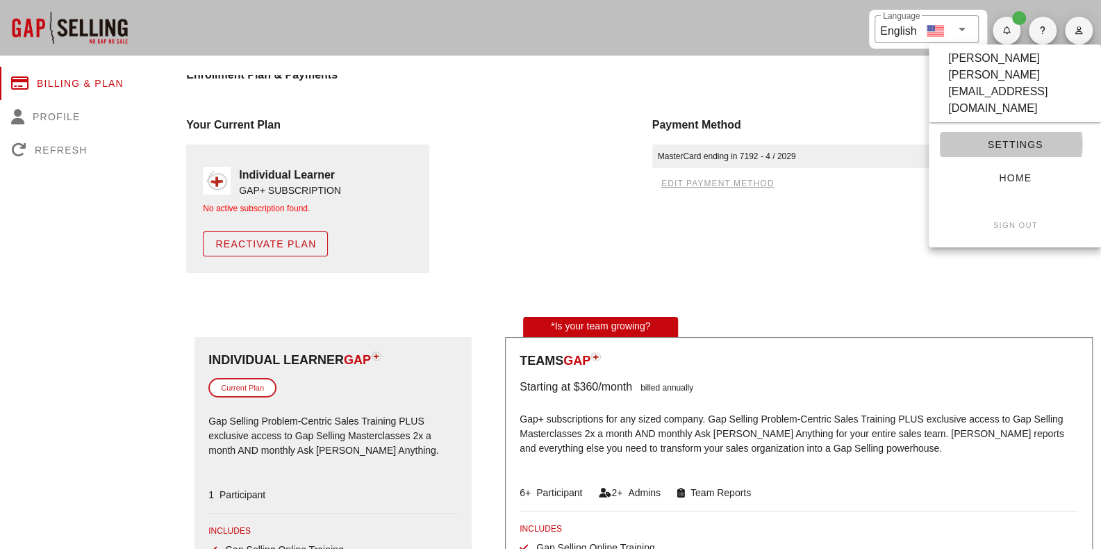
click at [1004, 139] on span "Settings" at bounding box center [1015, 144] width 128 height 11
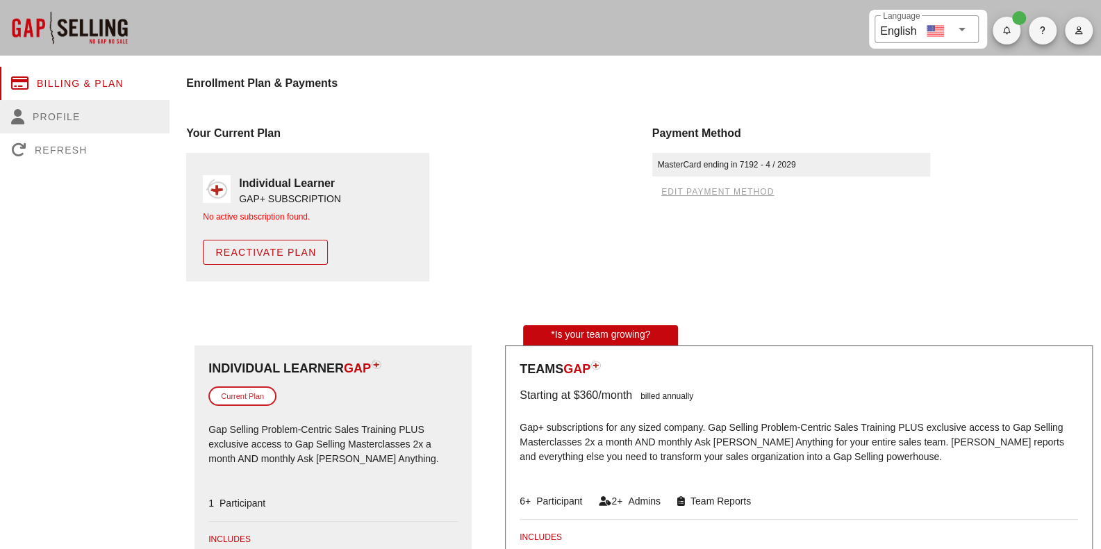
click at [63, 113] on div "Profile" at bounding box center [84, 116] width 169 height 33
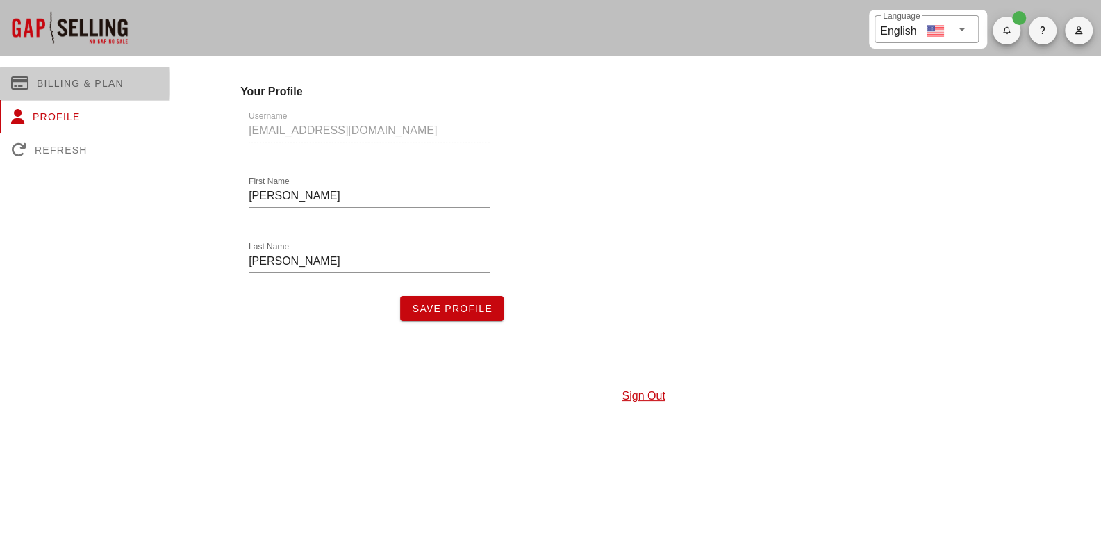
click at [92, 88] on div "Billing & Plan" at bounding box center [84, 83] width 169 height 33
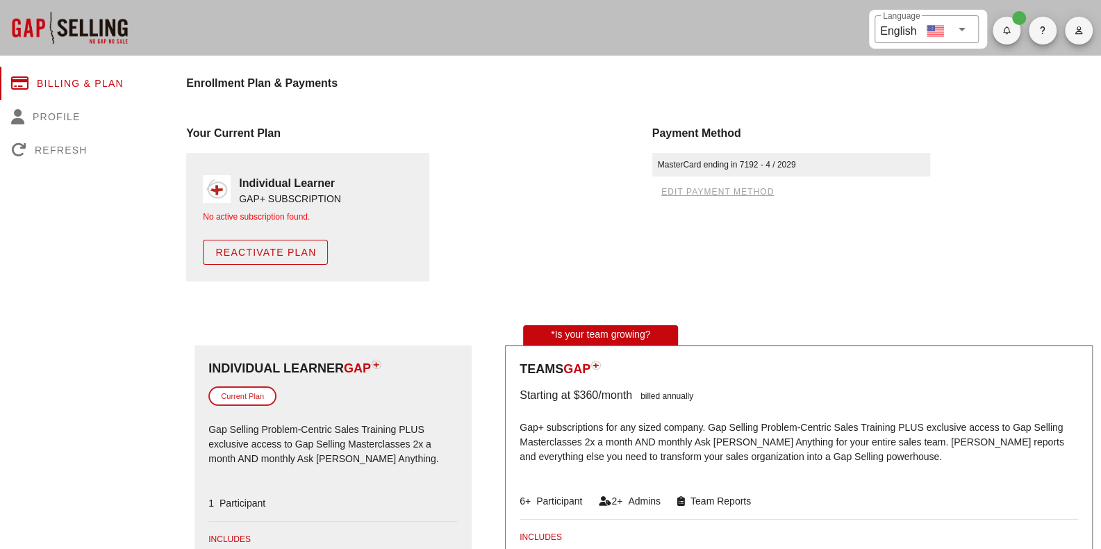
click at [1080, 24] on button "button" at bounding box center [1079, 31] width 28 height 28
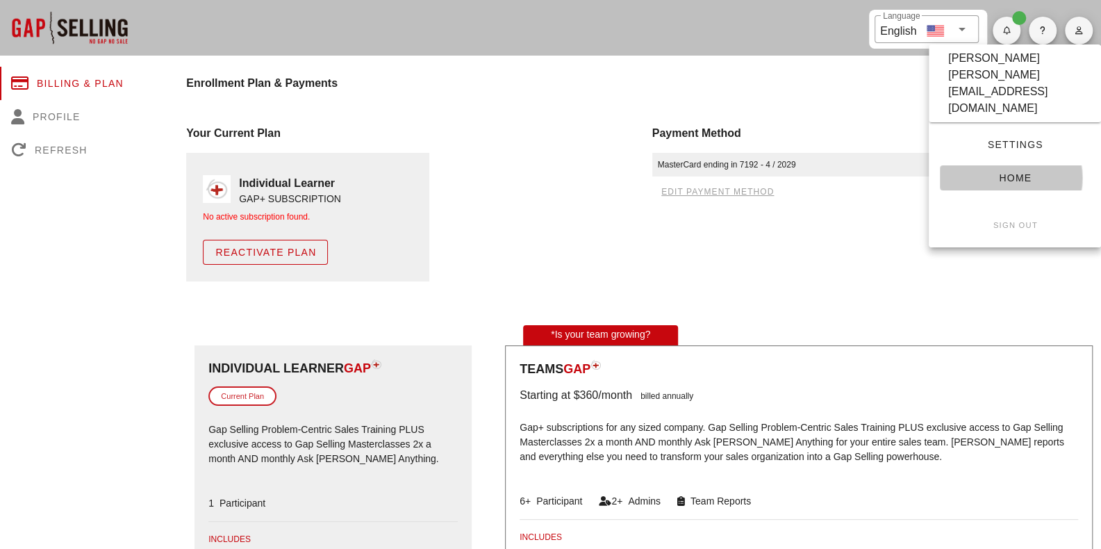
click at [1034, 172] on span "Home" at bounding box center [1015, 177] width 128 height 11
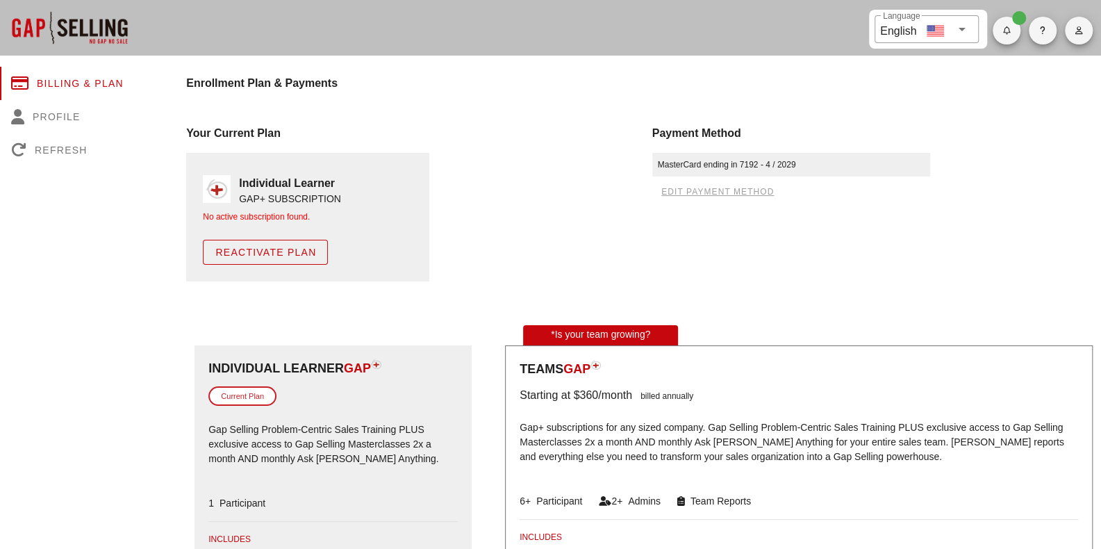
click at [860, 247] on div "Payment Method MasterCard ending in 7192 - 4 / 2029 edit payment method" at bounding box center [876, 203] width 465 height 173
click at [249, 247] on span "Reactivate Plan" at bounding box center [265, 252] width 101 height 11
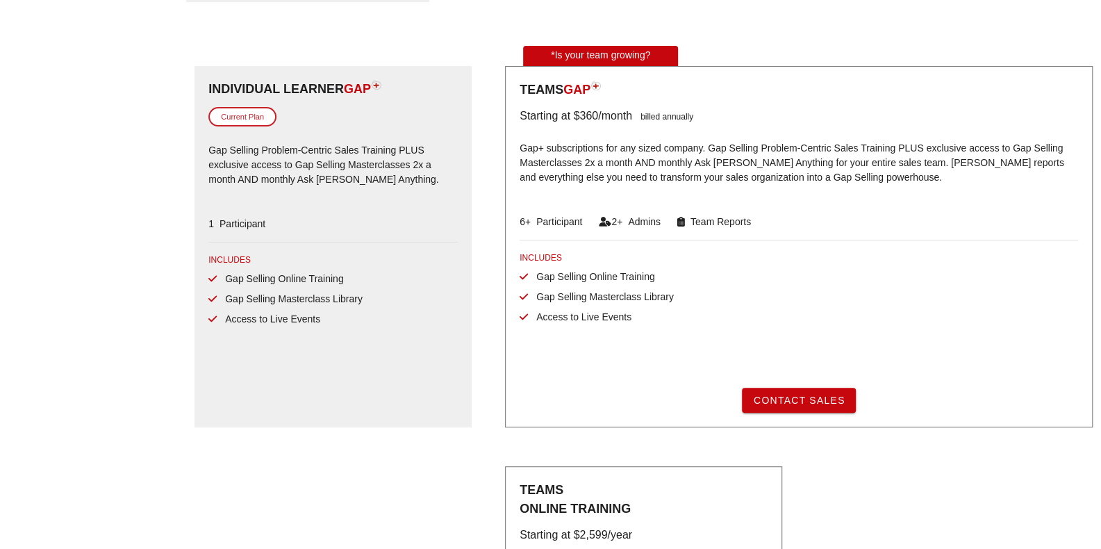
scroll to position [272, 0]
click at [256, 112] on div "Current Plan" at bounding box center [242, 116] width 68 height 20
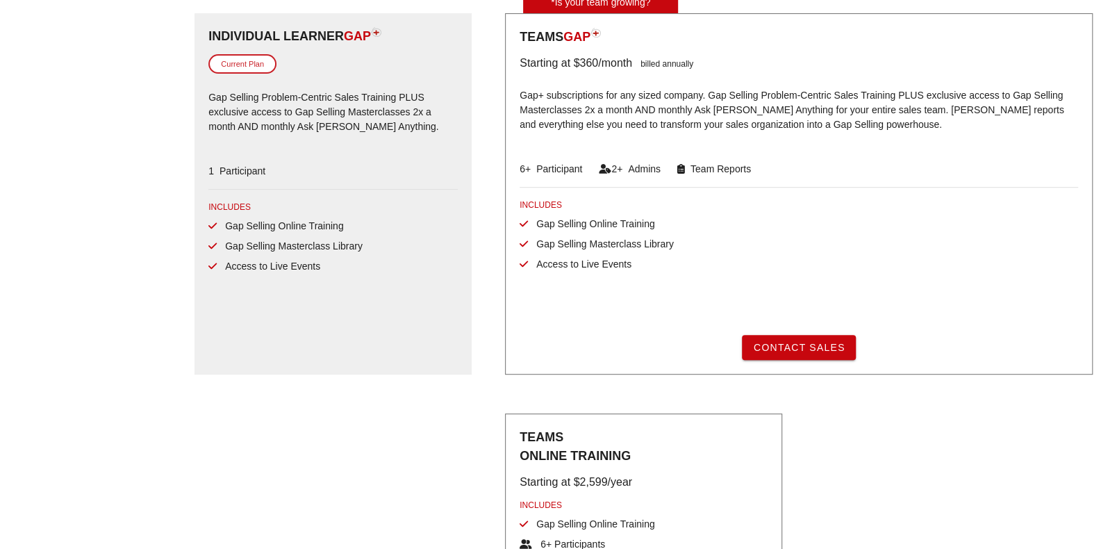
scroll to position [342, 0]
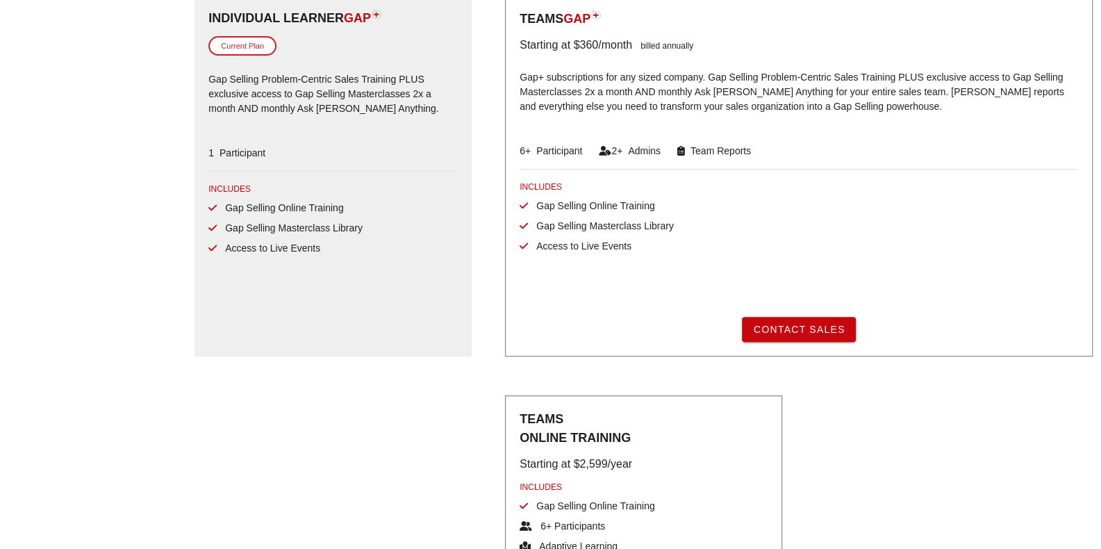
click at [246, 140] on div "1 Participant" at bounding box center [332, 155] width 249 height 34
click at [246, 149] on span "Participant" at bounding box center [239, 152] width 51 height 11
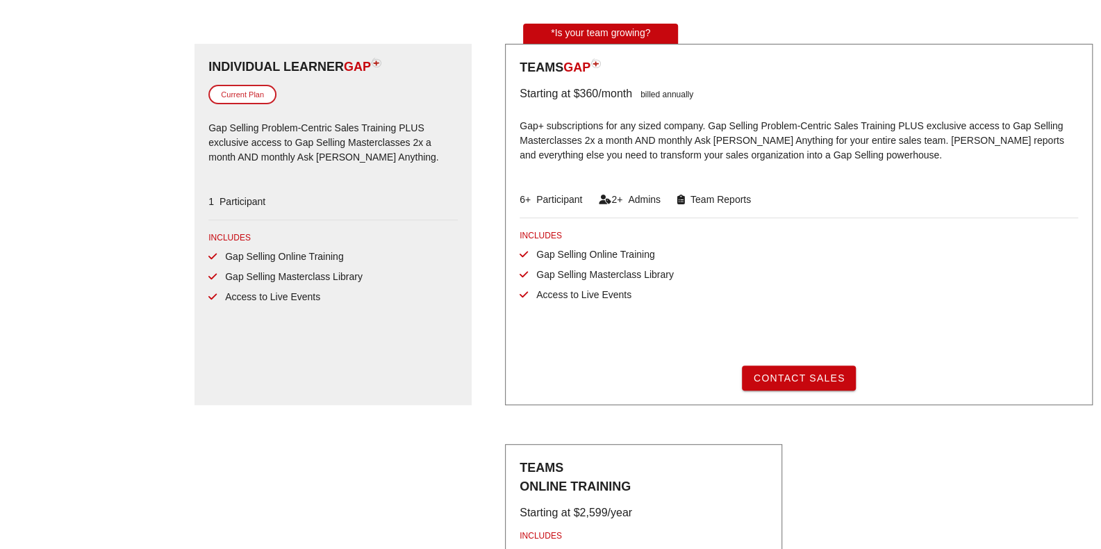
scroll to position [286, 0]
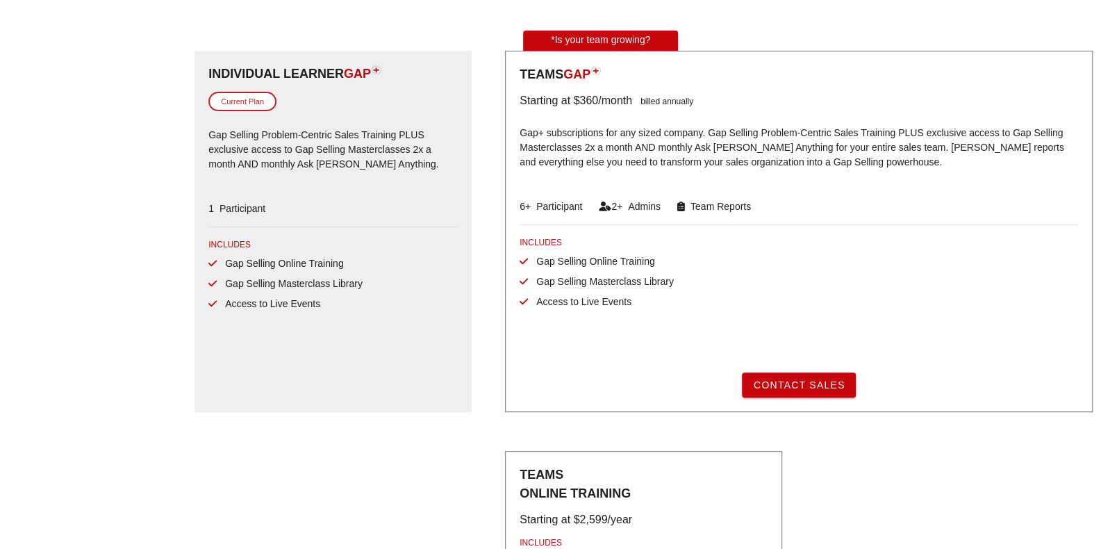
click at [371, 70] on span "GAP" at bounding box center [357, 74] width 27 height 14
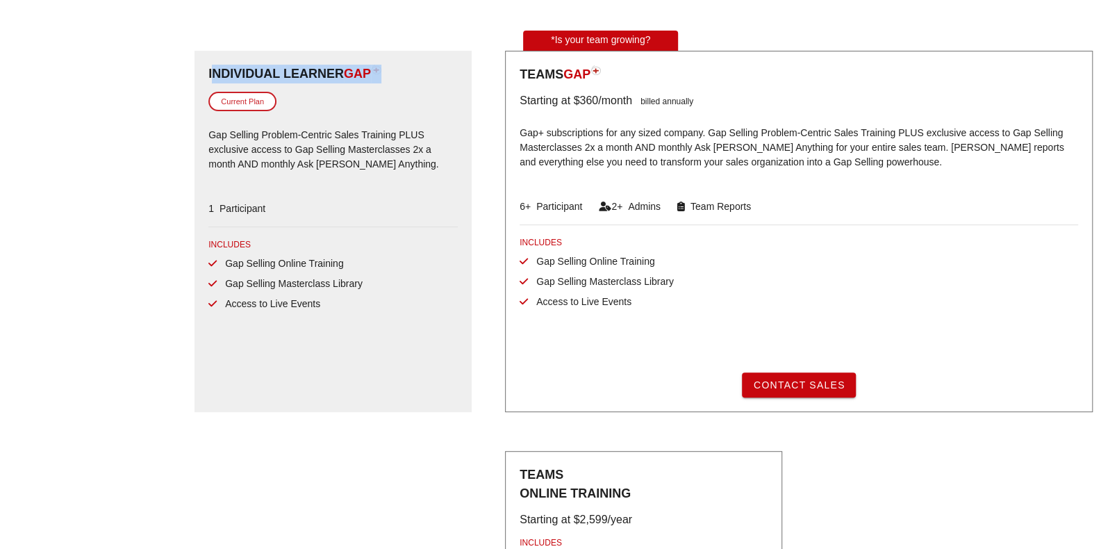
click at [371, 70] on span "GAP" at bounding box center [357, 74] width 27 height 14
click at [365, 115] on div "Individual Learner GAP Current Plan Gap Selling Problem-Centric Sales Training …" at bounding box center [332, 124] width 249 height 118
click at [249, 99] on div "Current Plan" at bounding box center [242, 102] width 68 height 20
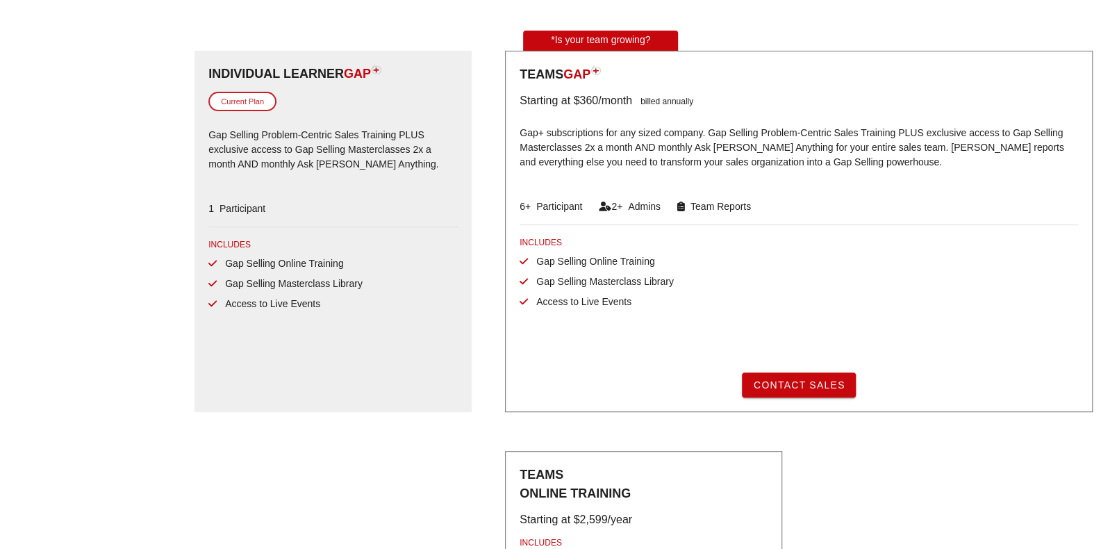
click at [361, 137] on p "Gap Selling Problem-Centric Sales Training PLUS exclusive access to Gap Selling…" at bounding box center [332, 150] width 249 height 63
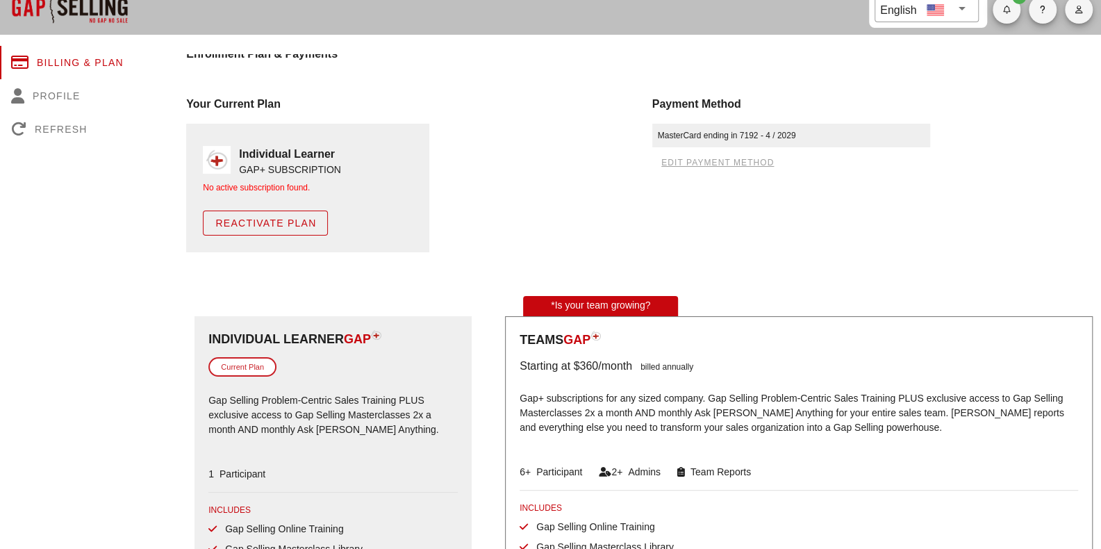
scroll to position [0, 0]
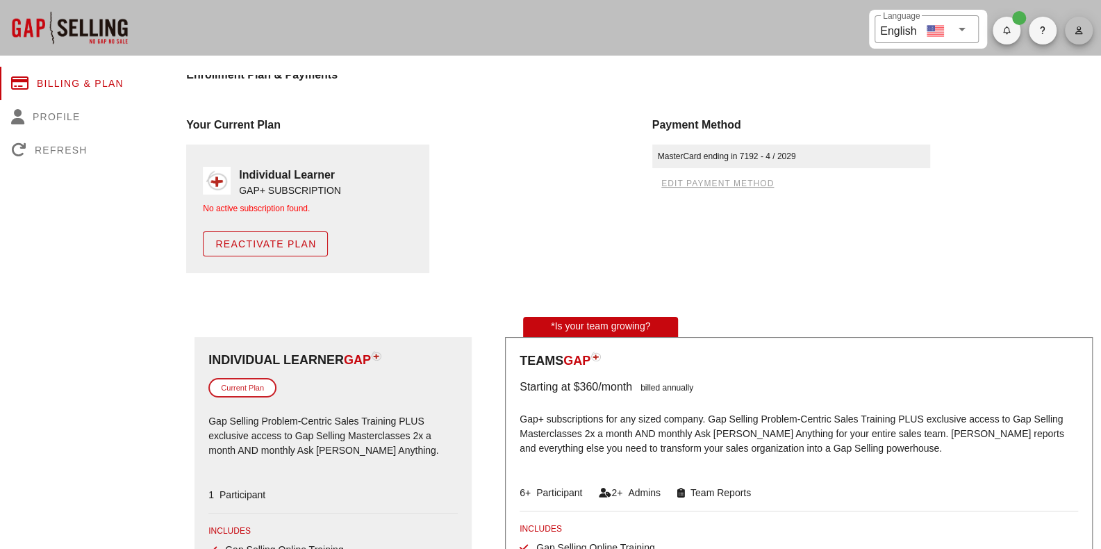
click at [1072, 33] on span "button" at bounding box center [1079, 30] width 28 height 8
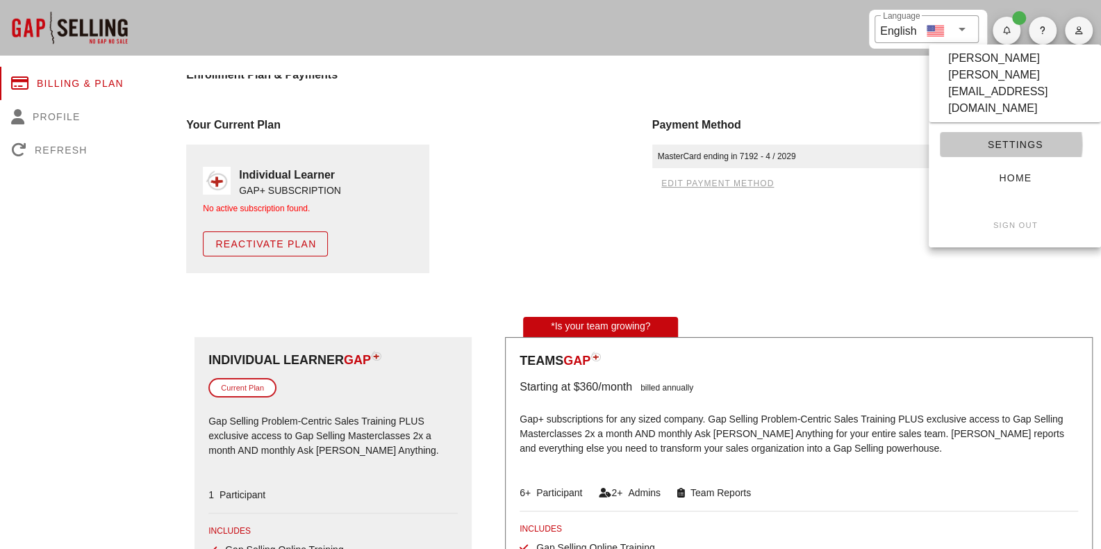
click at [1022, 139] on span "Settings" at bounding box center [1015, 144] width 128 height 11
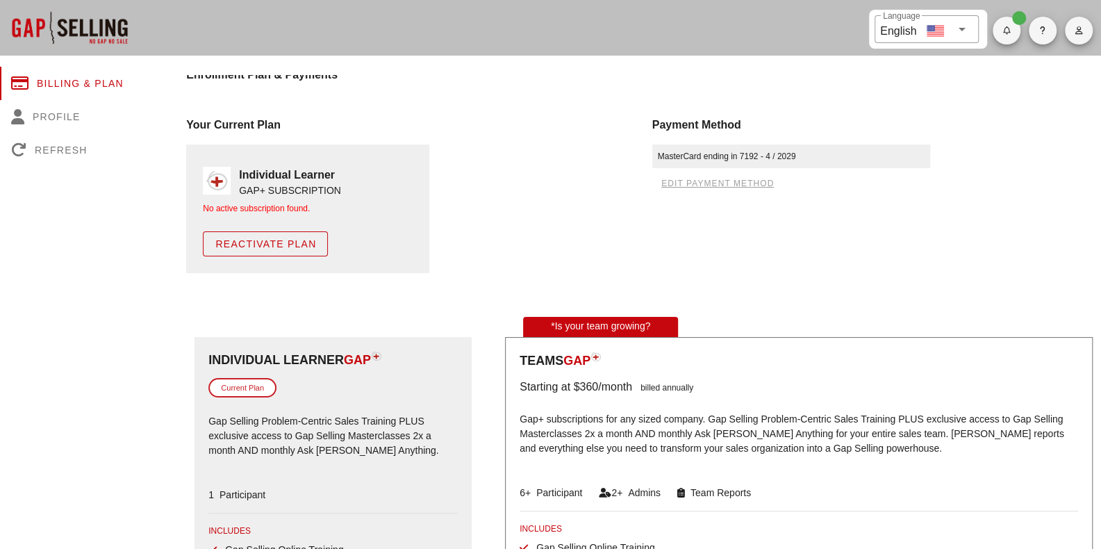
click at [1088, 31] on span "button" at bounding box center [1079, 30] width 28 height 8
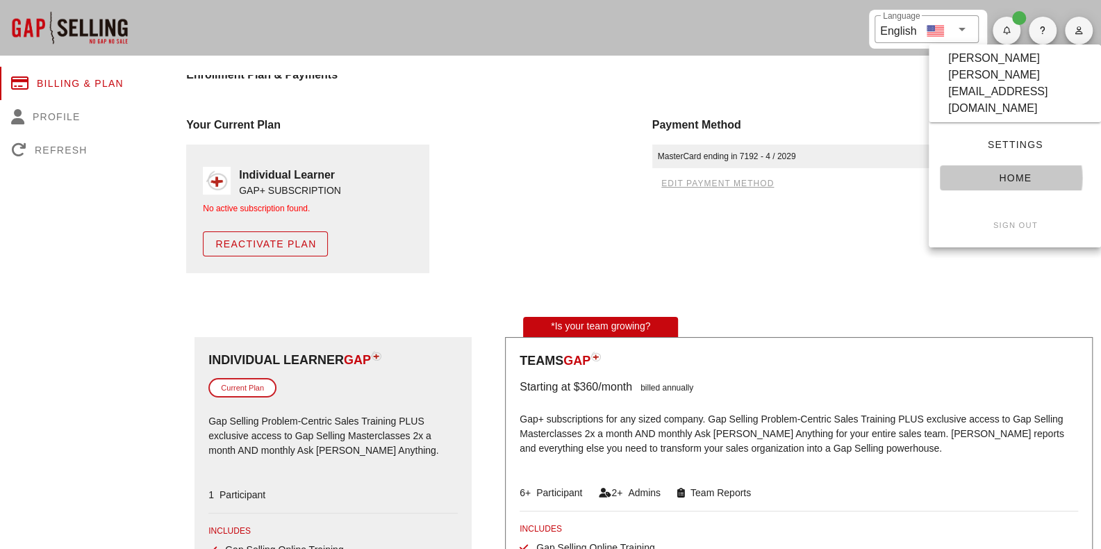
click at [1004, 165] on link "Home" at bounding box center [1015, 177] width 150 height 25
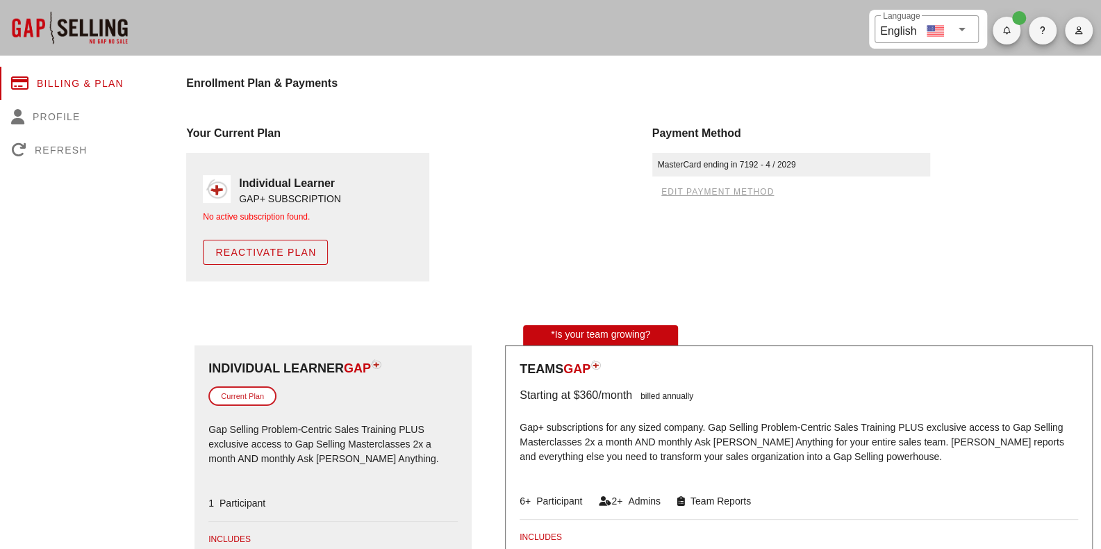
click at [224, 189] on img at bounding box center [217, 189] width 28 height 28
click at [252, 135] on div "Your Current Plan" at bounding box center [410, 133] width 449 height 17
click at [1033, 26] on button "button" at bounding box center [1043, 31] width 28 height 28
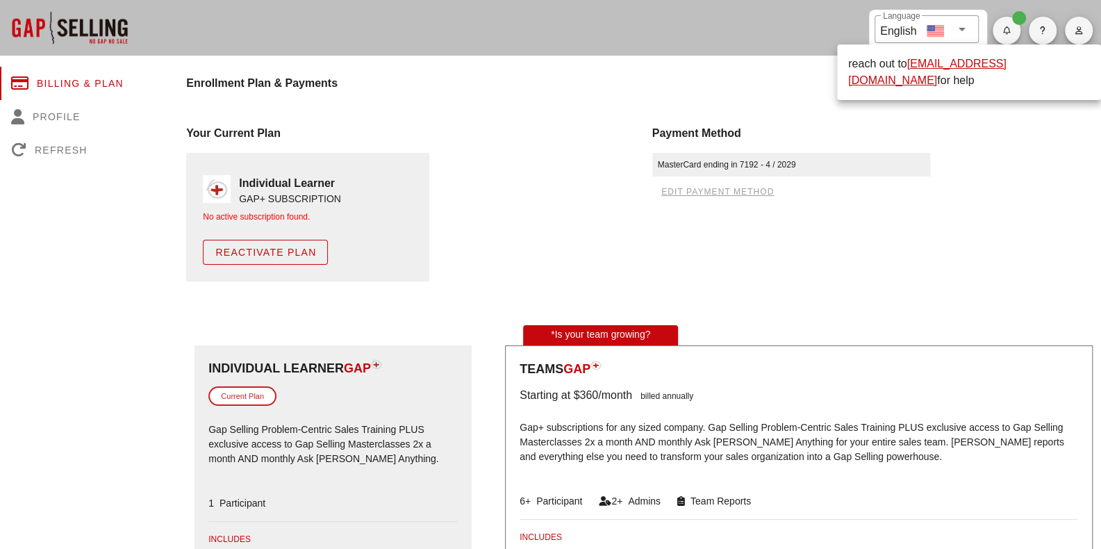
click at [953, 193] on div "Payment Method MasterCard ending in 7192 - 4 / 2029 edit payment method" at bounding box center [876, 203] width 465 height 173
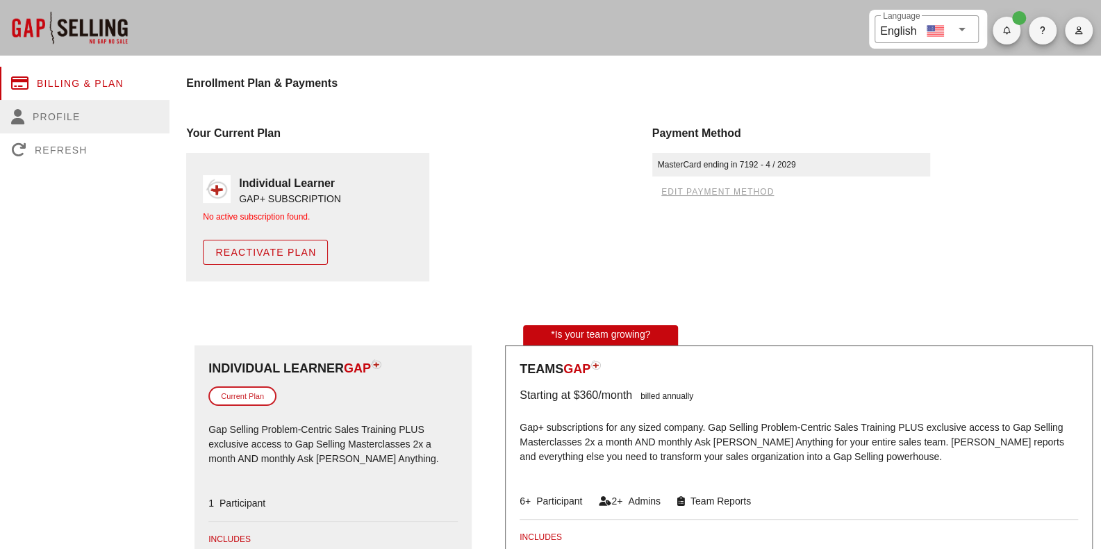
click at [61, 124] on div "Profile" at bounding box center [84, 116] width 169 height 33
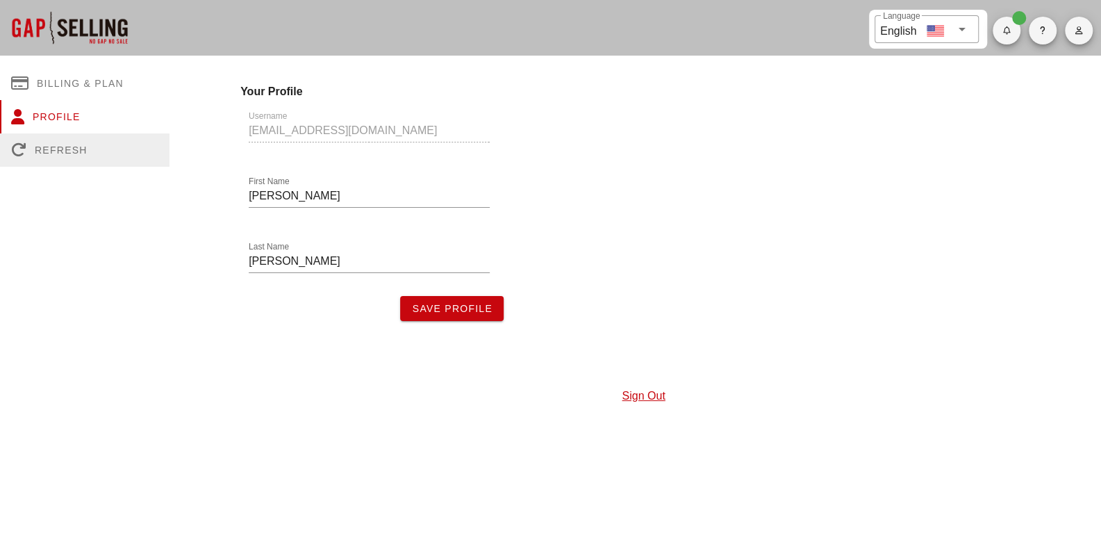
click at [67, 155] on div "Refresh" at bounding box center [84, 149] width 169 height 33
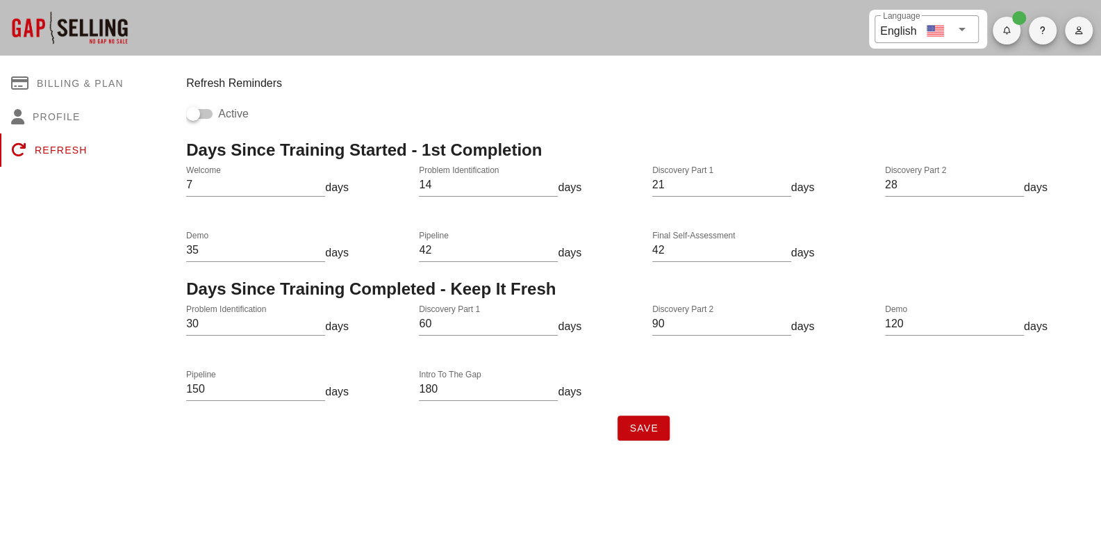
click at [119, 22] on div at bounding box center [69, 28] width 139 height 56
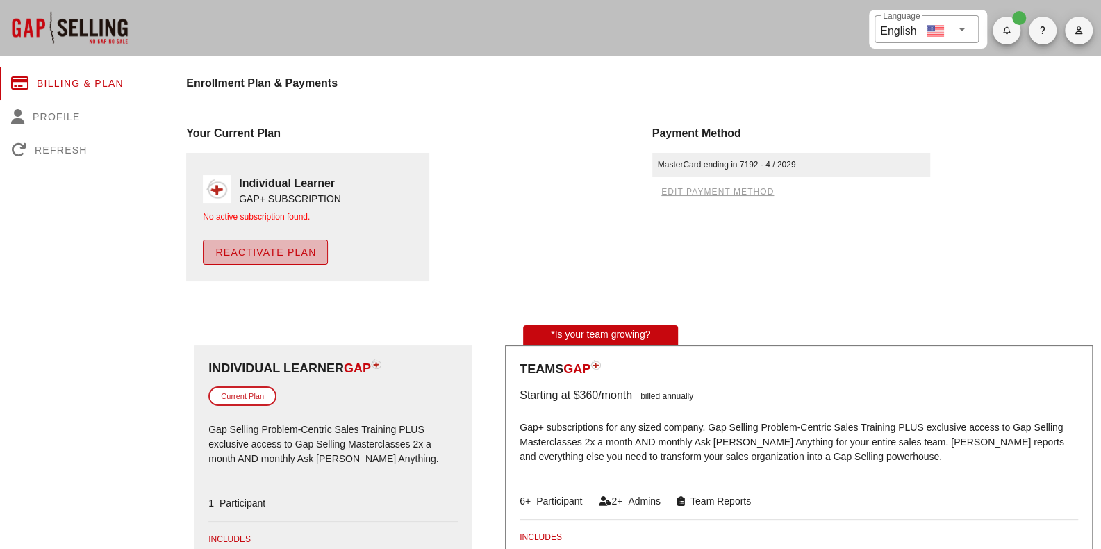
click at [301, 262] on button "Reactivate Plan" at bounding box center [265, 252] width 125 height 25
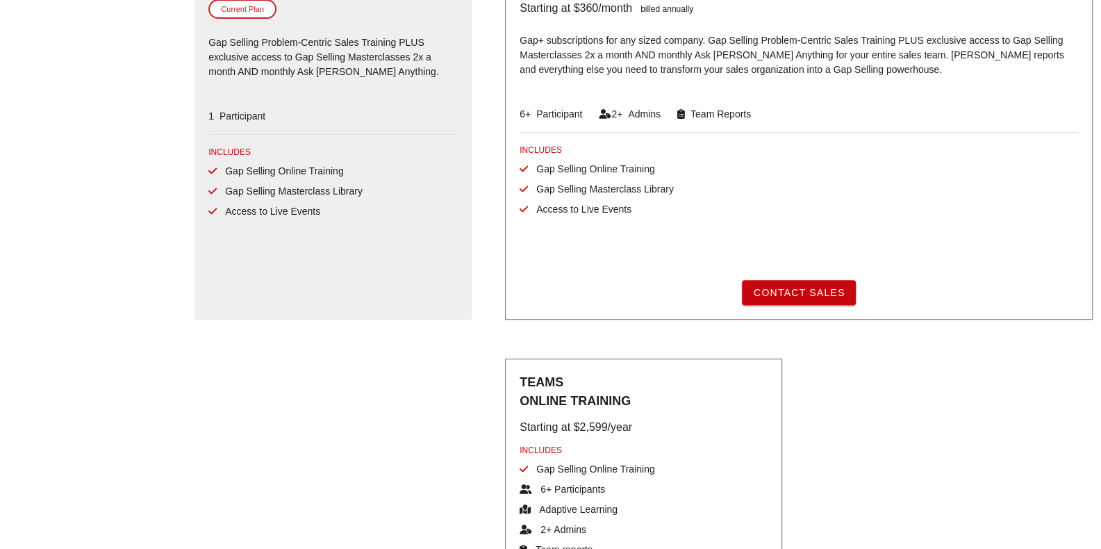
scroll to position [286, 0]
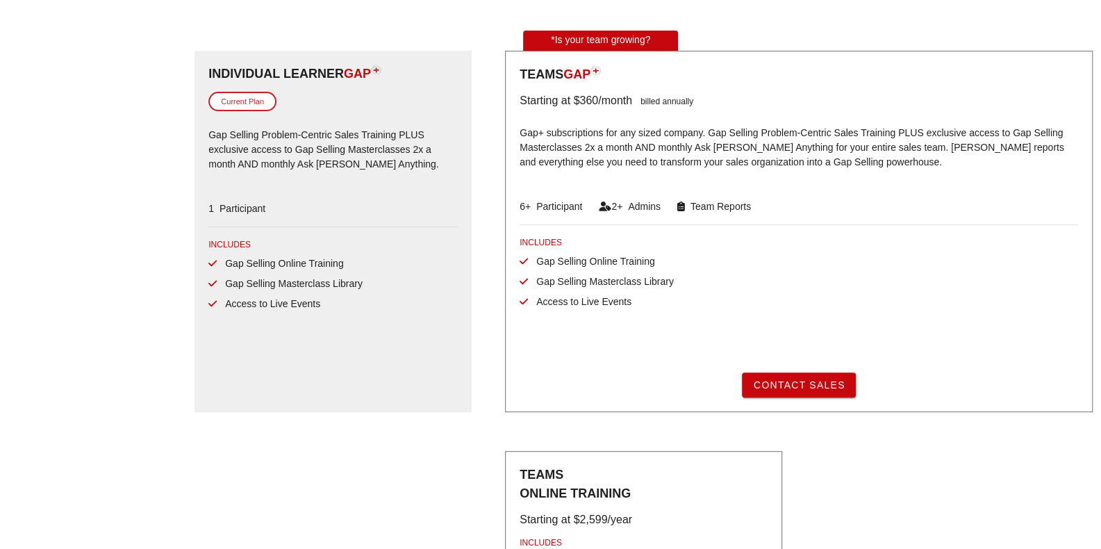
click at [263, 107] on div "Current Plan" at bounding box center [242, 102] width 68 height 20
click at [249, 215] on div "1 Participant" at bounding box center [236, 208] width 57 height 15
click at [238, 253] on div "INCLUDES Gap Selling Online Training Gap Selling Masterclass Library Access to …" at bounding box center [332, 274] width 249 height 73
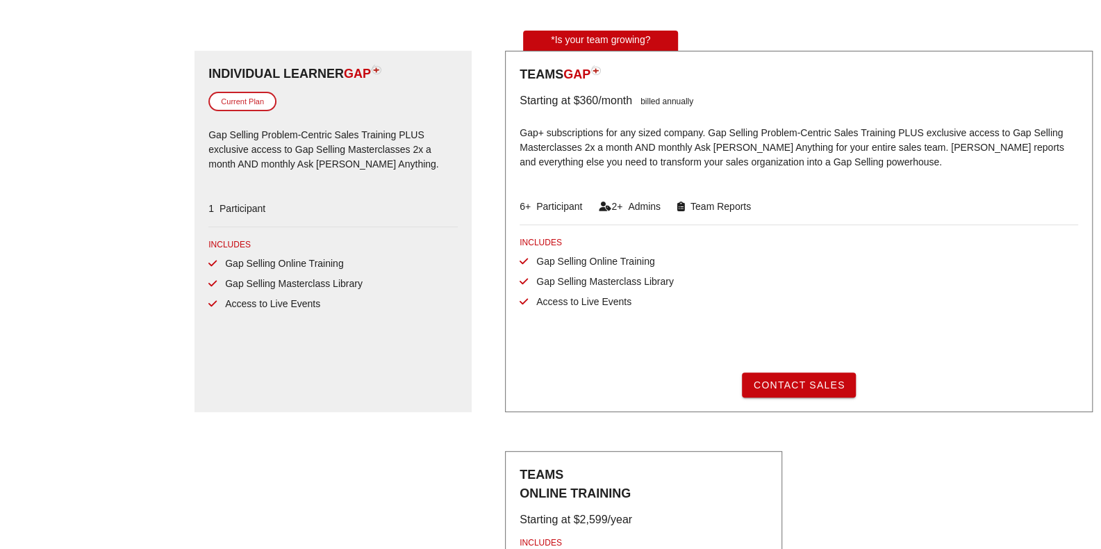
drag, startPoint x: 308, startPoint y: 285, endPoint x: 307, endPoint y: 322, distance: 36.1
click at [308, 292] on div "INCLUDES Gap Selling Online Training Gap Selling Masterclass Library Access to …" at bounding box center [332, 274] width 249 height 73
click at [305, 333] on div "Individual Learner GAP Current Plan Gap Selling Problem-Centric Sales Training …" at bounding box center [332, 231] width 277 height 361
click at [310, 356] on div "Individual Learner GAP Current Plan Gap Selling Problem-Centric Sales Training …" at bounding box center [332, 231] width 277 height 361
drag, startPoint x: 310, startPoint y: 356, endPoint x: 318, endPoint y: 353, distance: 8.8
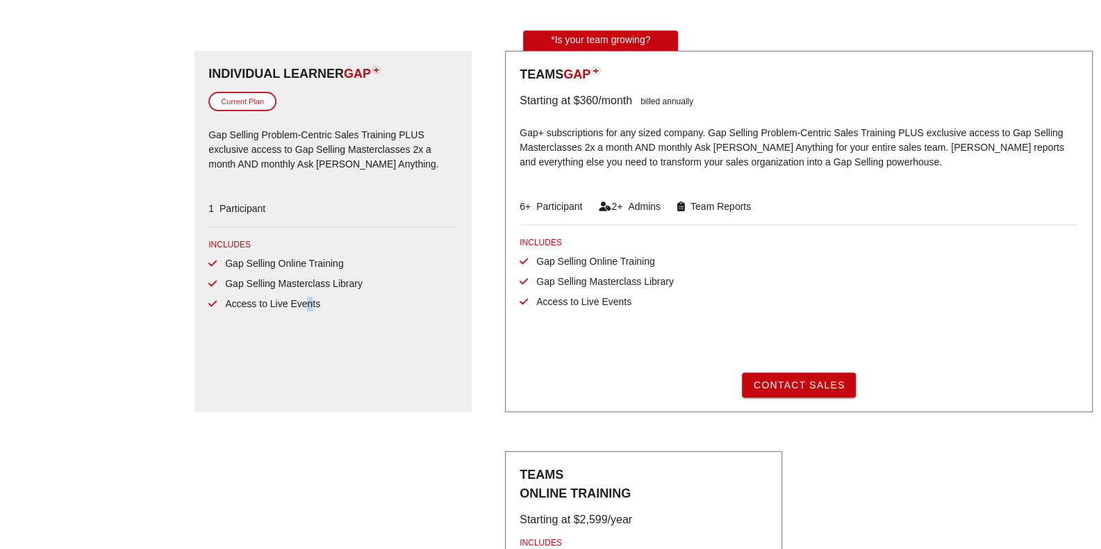
click at [310, 356] on div "Individual Learner GAP Current Plan Gap Selling Problem-Centric Sales Training …" at bounding box center [332, 231] width 277 height 361
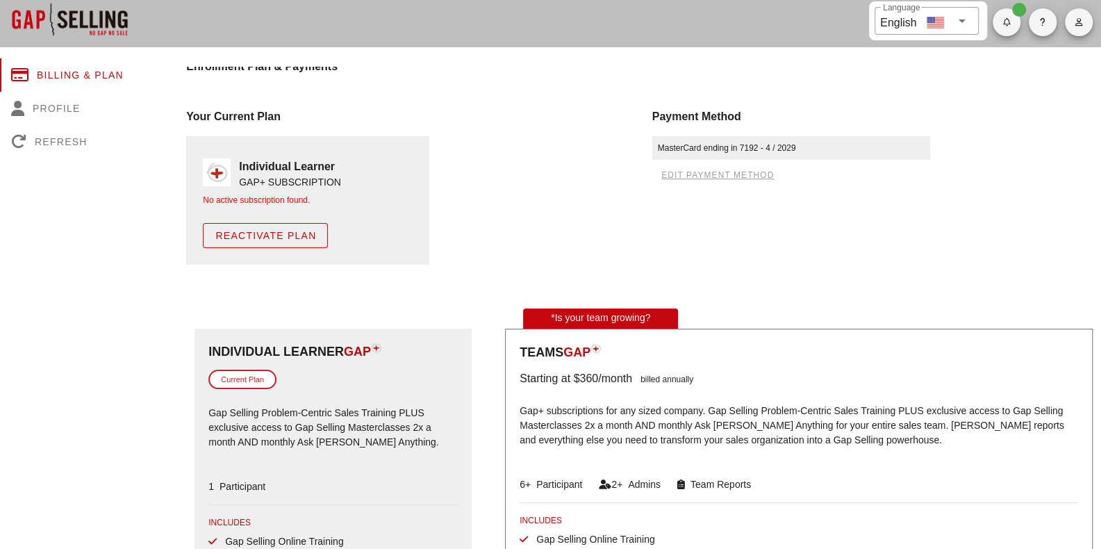
scroll to position [0, 0]
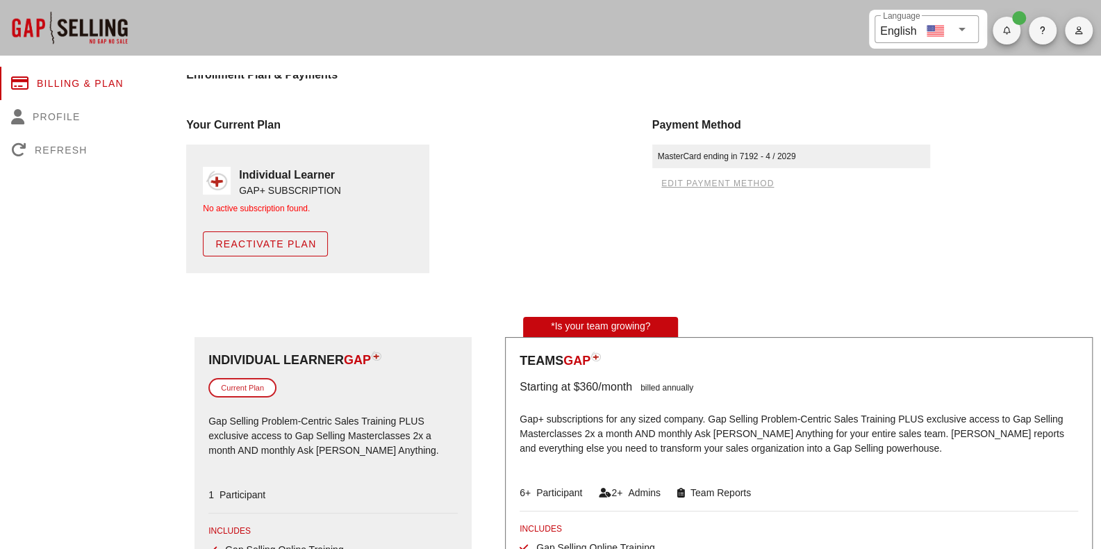
click at [1060, 165] on div "Payment Method MasterCard ending in 7192 - 4 / 2029 edit payment method" at bounding box center [876, 194] width 465 height 173
